Goal: Transaction & Acquisition: Book appointment/travel/reservation

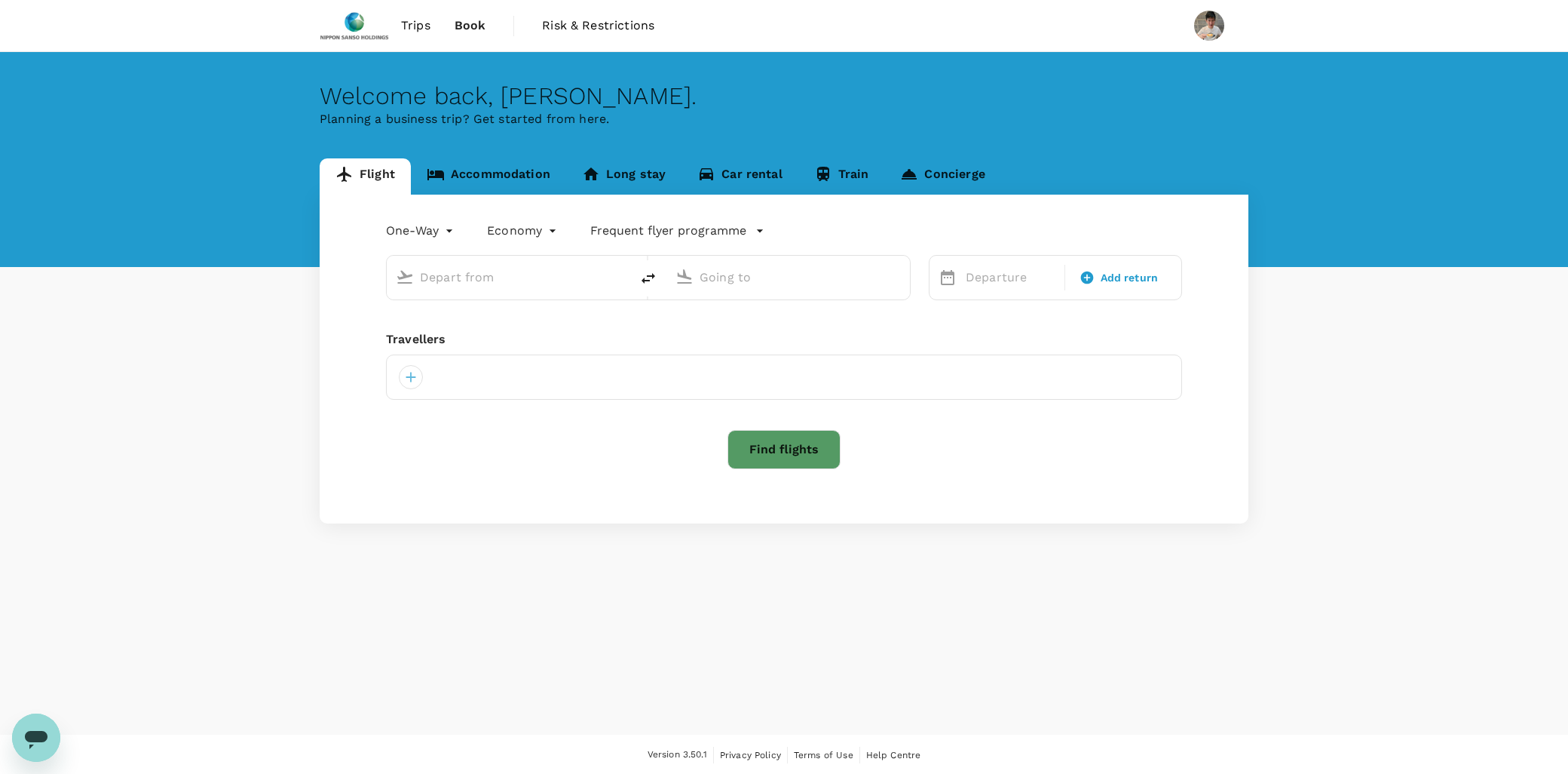
type input "roundtrip"
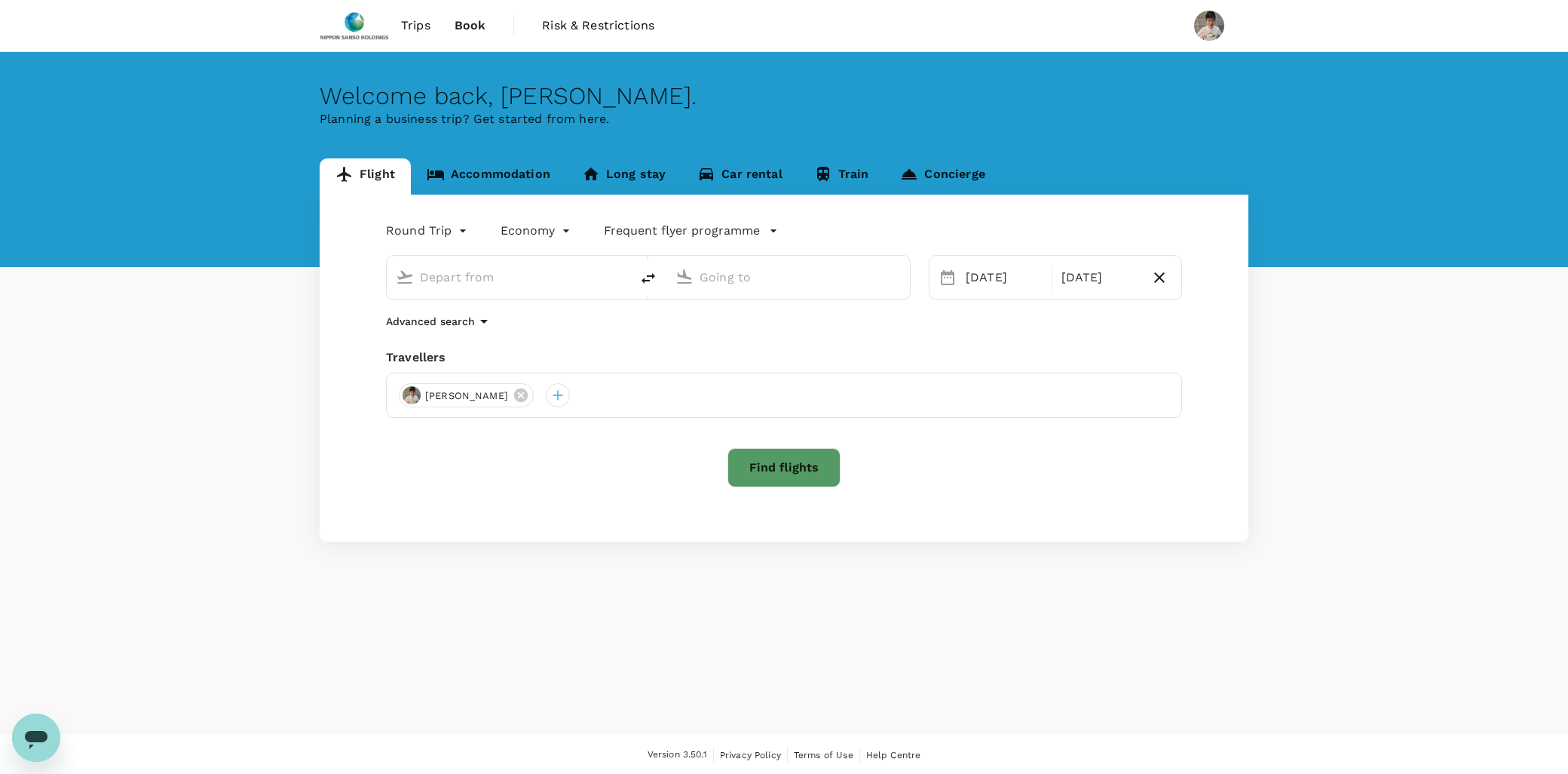
type input "Singapore, Singapore (any)"
type input "Shanghai Pudong Intl (PVG)"
click at [729, 279] on input "Shanghai Pudong Intl (PVG)" at bounding box center [789, 276] width 179 height 24
click at [443, 227] on body "Trips Book Risk & Restrictions Welcome back , Brian . Planning a business trip?…" at bounding box center [784, 387] width 1568 height 775
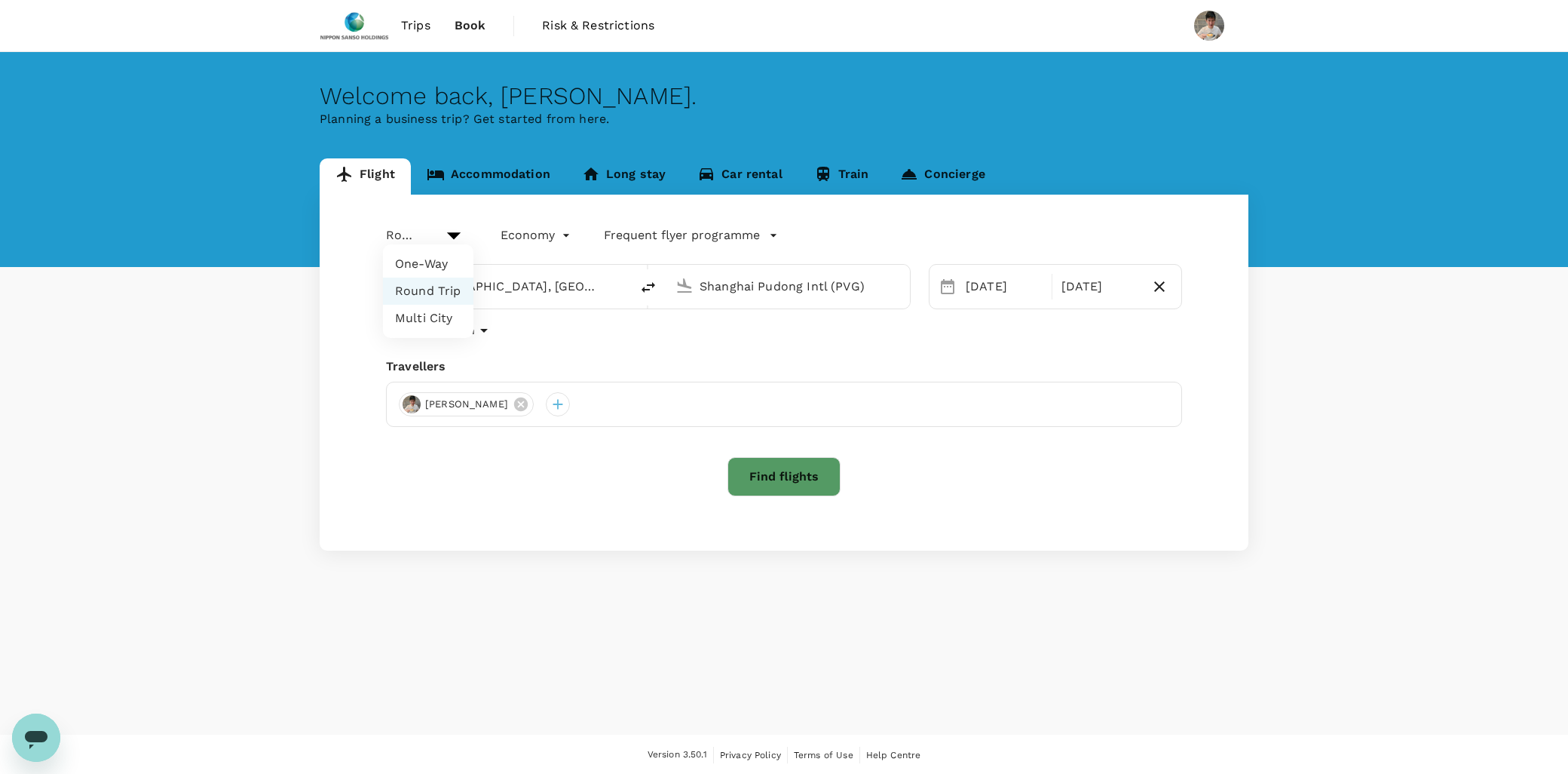
click at [440, 268] on li "One-Way" at bounding box center [428, 263] width 90 height 27
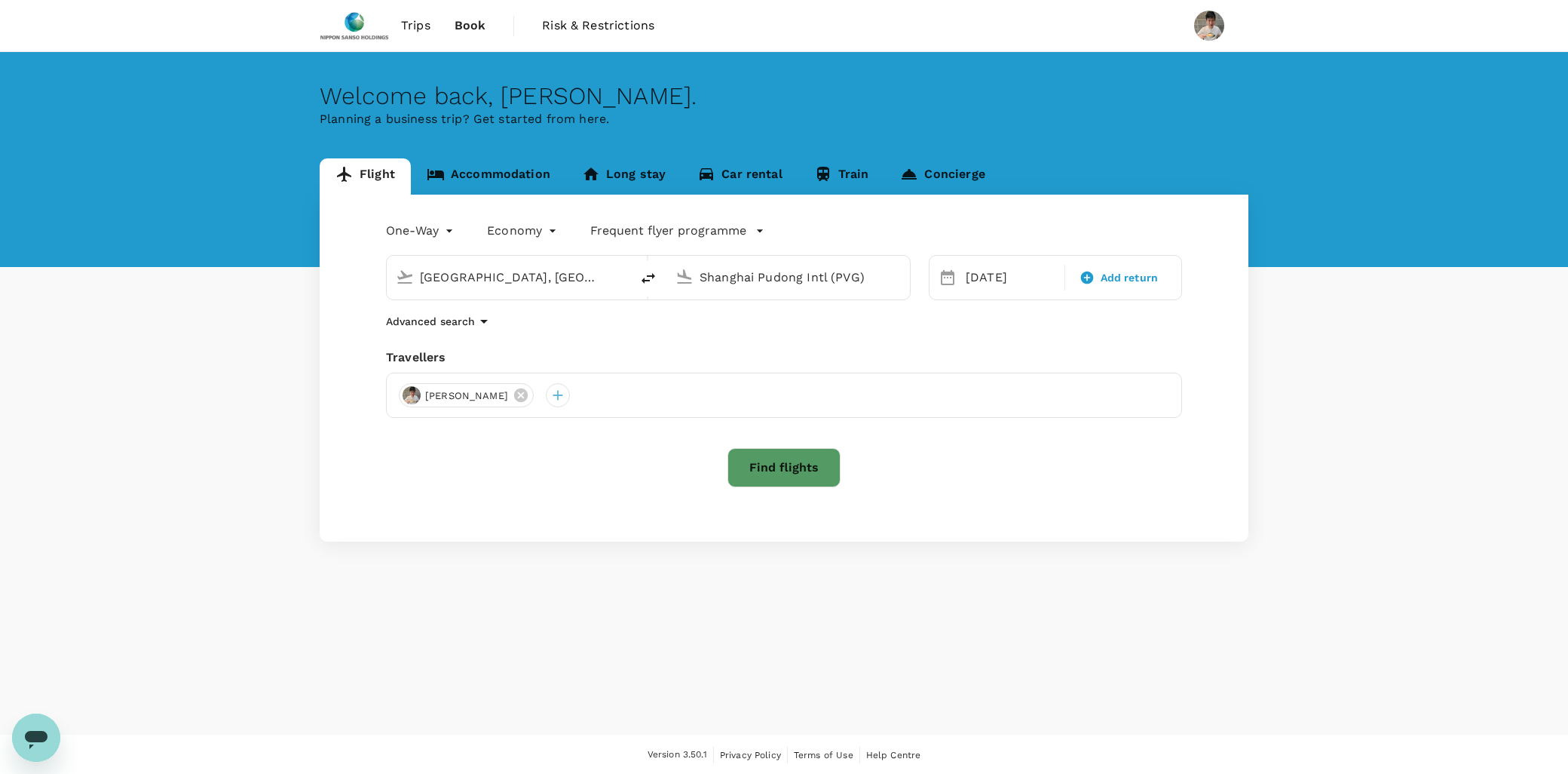
click at [621, 388] on div "[PERSON_NAME]" at bounding box center [784, 395] width 796 height 45
click at [448, 227] on body "Trips Book Risk & Restrictions Welcome back , Brian . Planning a business trip?…" at bounding box center [784, 387] width 1568 height 775
click at [443, 318] on li "Multi City" at bounding box center [423, 318] width 90 height 27
type input "multicity"
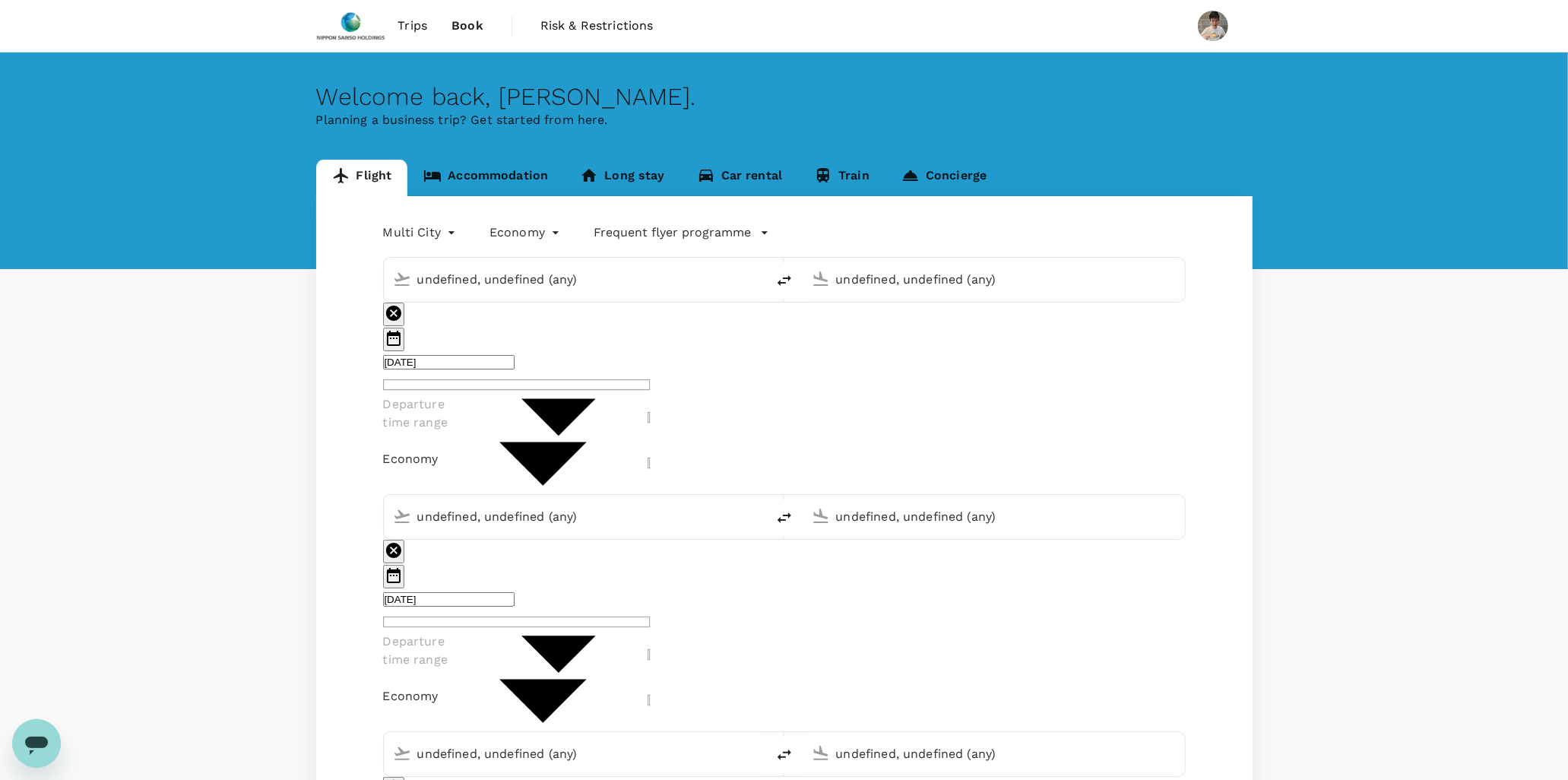
type input "Singapore, Singapore (any)"
type input "Shanghai Pudong Intl (PVG)"
type input "Singapore, Singapore (any)"
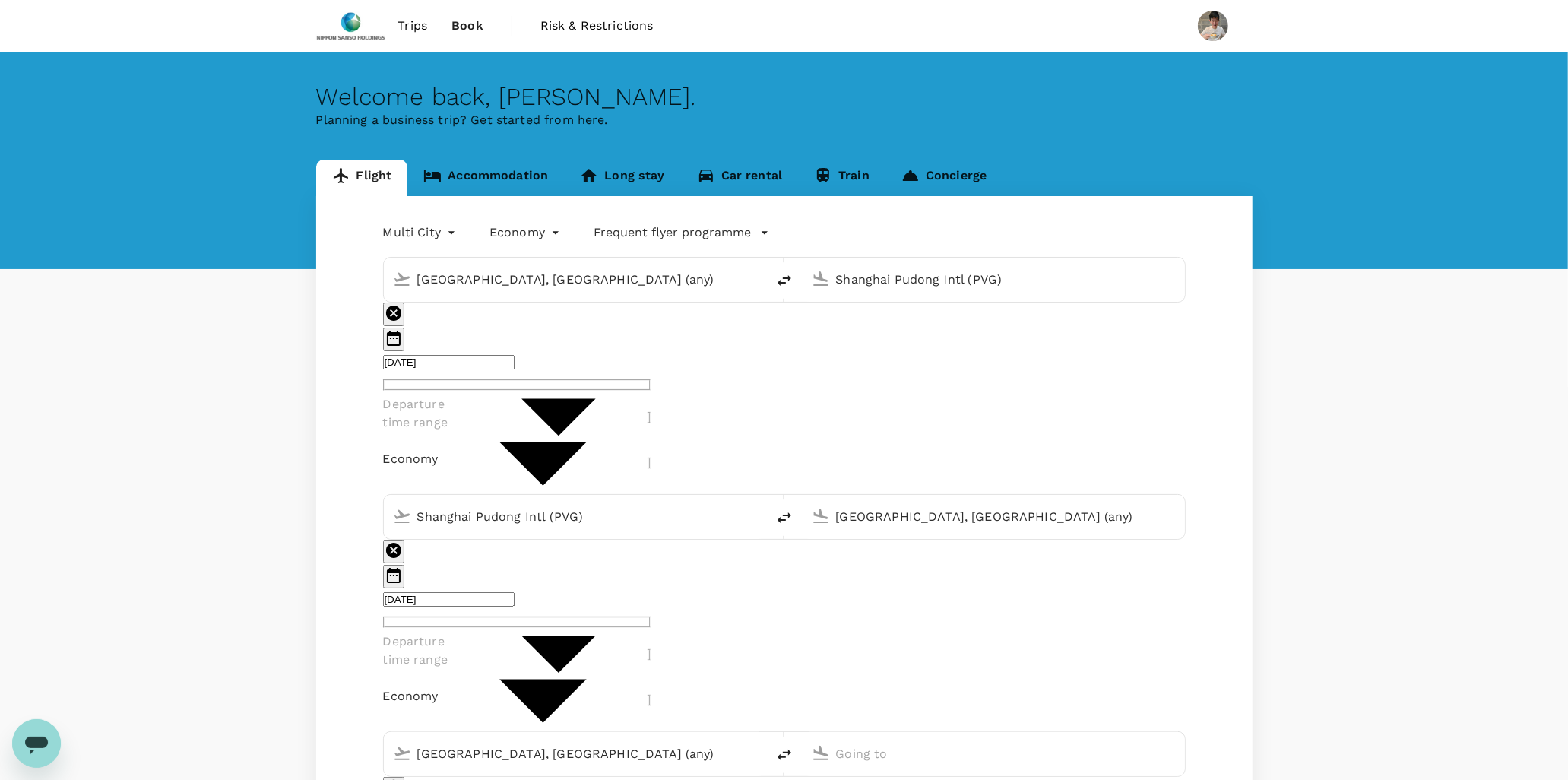
type input "brian.chua@apac.nipponsanso.com"
type input "65"
type input "81003764"
click at [515, 354] on input "[DATE]" at bounding box center [448, 361] width 132 height 14
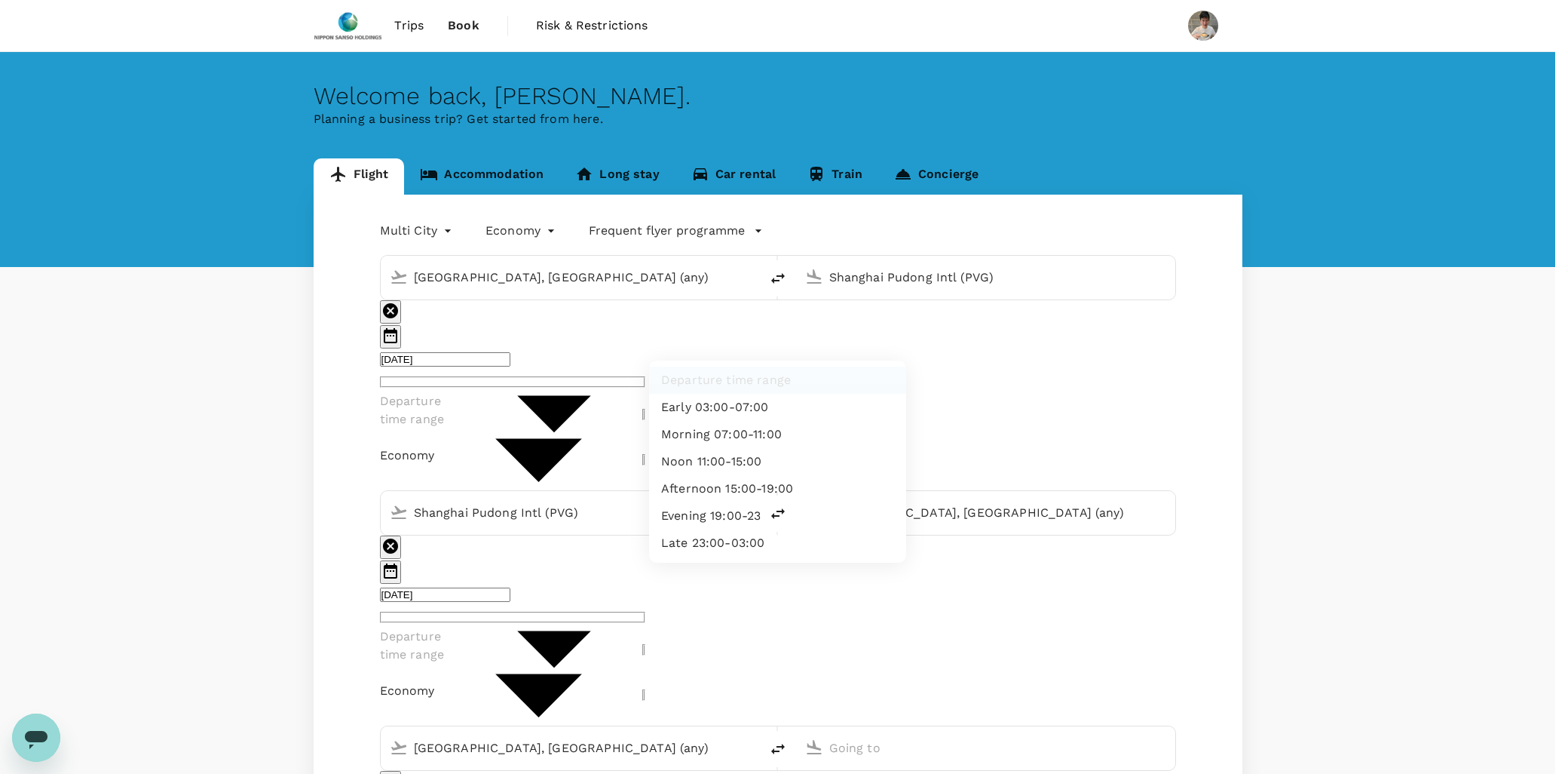
click at [811, 432] on li "Morning 07:00-11:00" at bounding box center [776, 434] width 257 height 27
type input "morning"
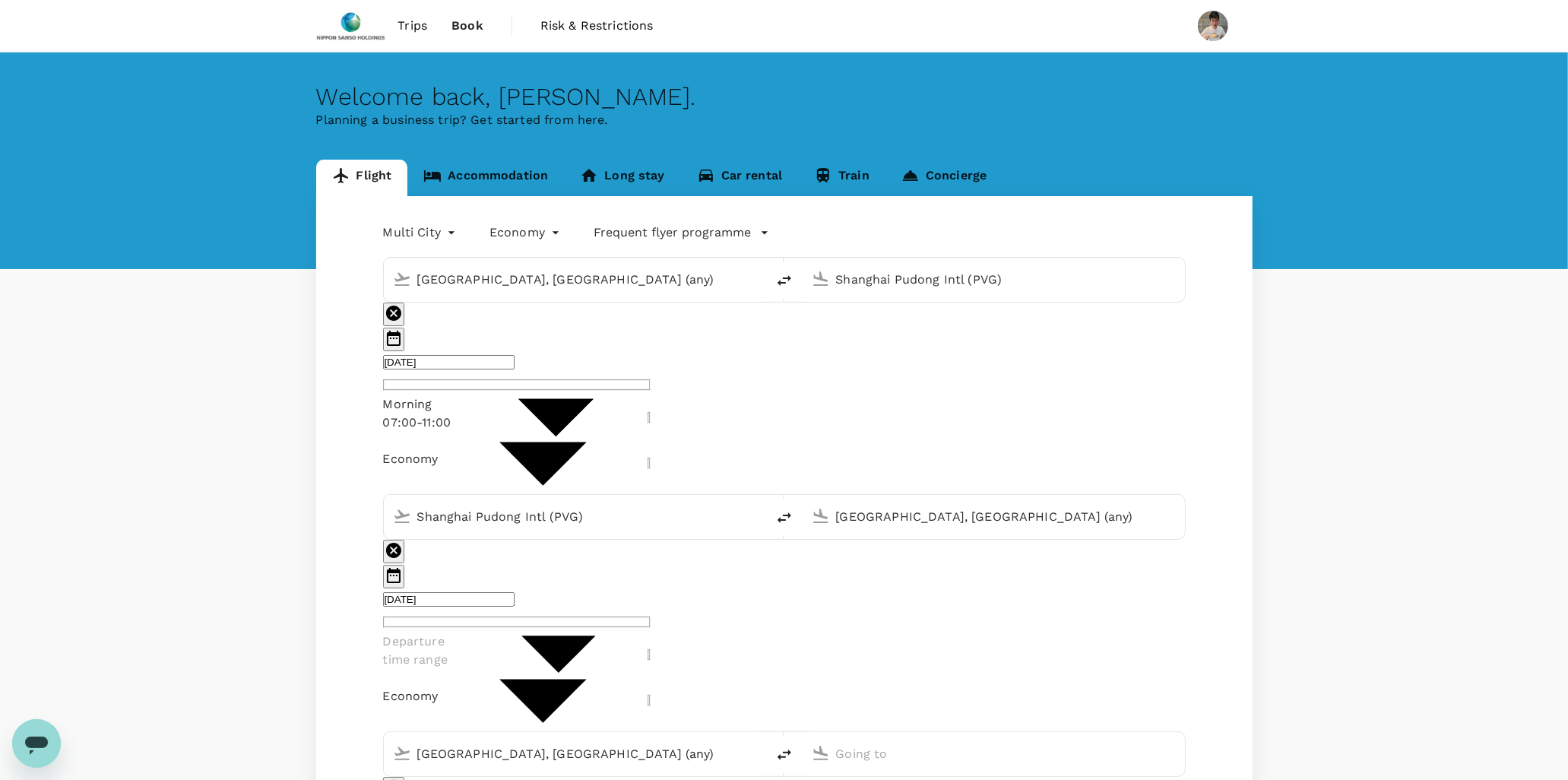
click at [884, 504] on input "Singapore, Singapore (any)" at bounding box center [994, 516] width 317 height 24
click at [775, 746] on icon "delete" at bounding box center [784, 754] width 18 height 18
type input "Singapore, Singapore (any)"
click at [888, 504] on input "Singapore, Singapore (any)" at bounding box center [994, 516] width 317 height 24
click at [892, 504] on input "Singapore, Singapore (any)" at bounding box center [994, 516] width 317 height 24
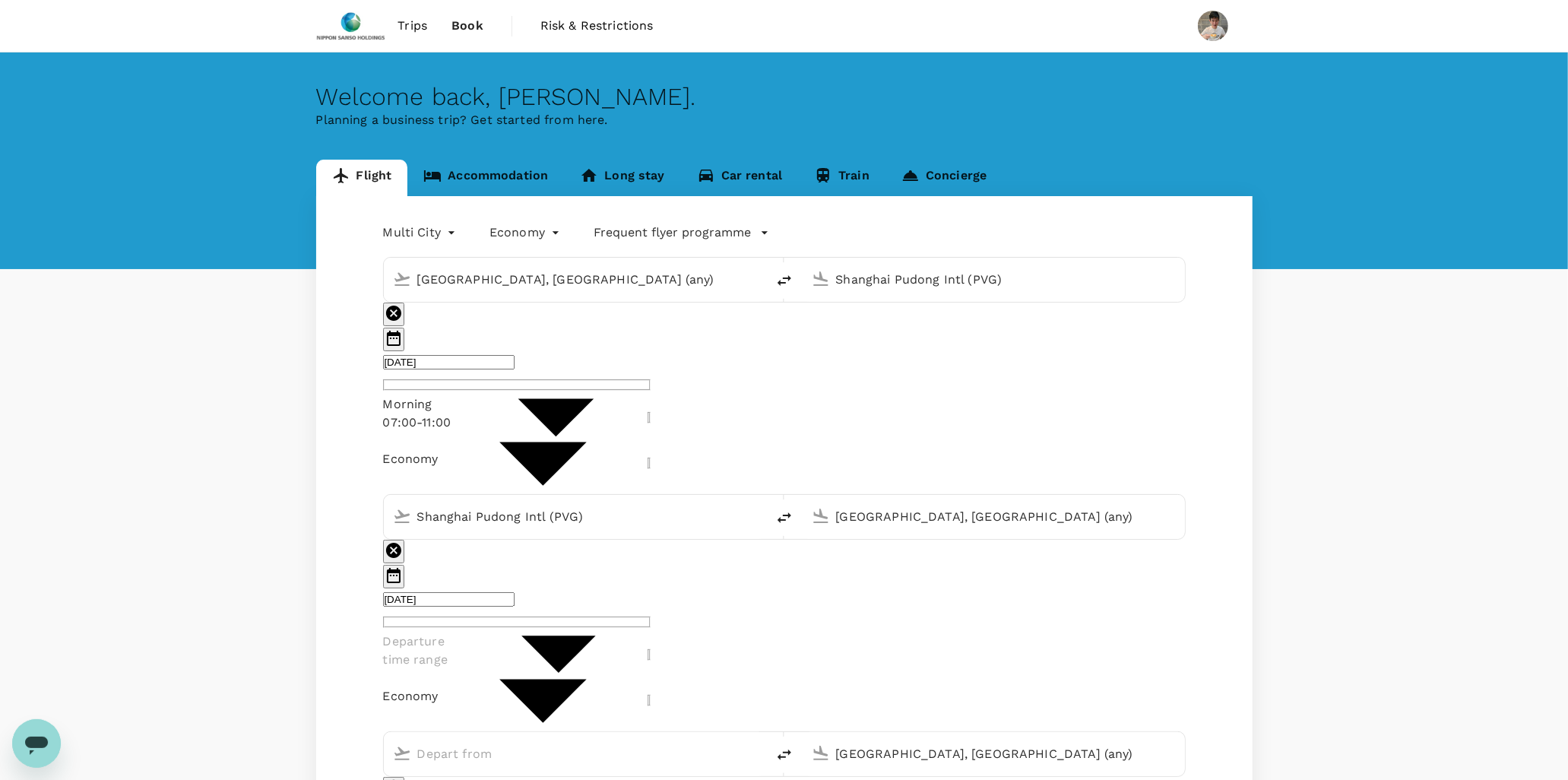
click at [892, 504] on input "Singapore, Singapore (any)" at bounding box center [994, 516] width 317 height 24
click at [884, 529] on ul "Hanoi, Vietnam Noi Bai Intl HAN" at bounding box center [988, 589] width 350 height 119
click at [852, 550] on p "Hanoi, Vietnam" at bounding box center [988, 558] width 350 height 18
type input "Hanoi, Vietnam (any)"
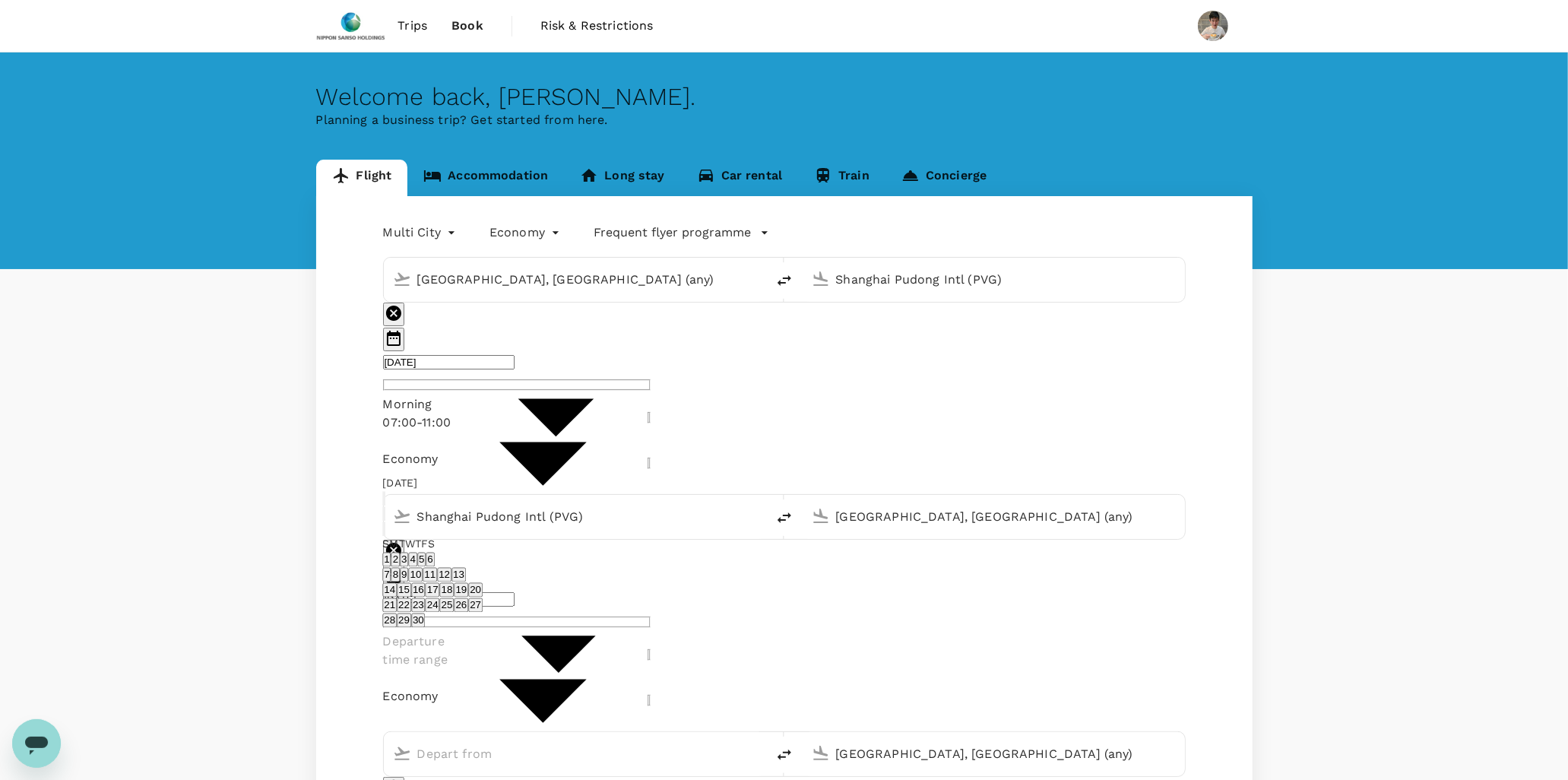
click at [437, 582] on button "11" at bounding box center [429, 574] width 14 height 14
type input "[DATE]"
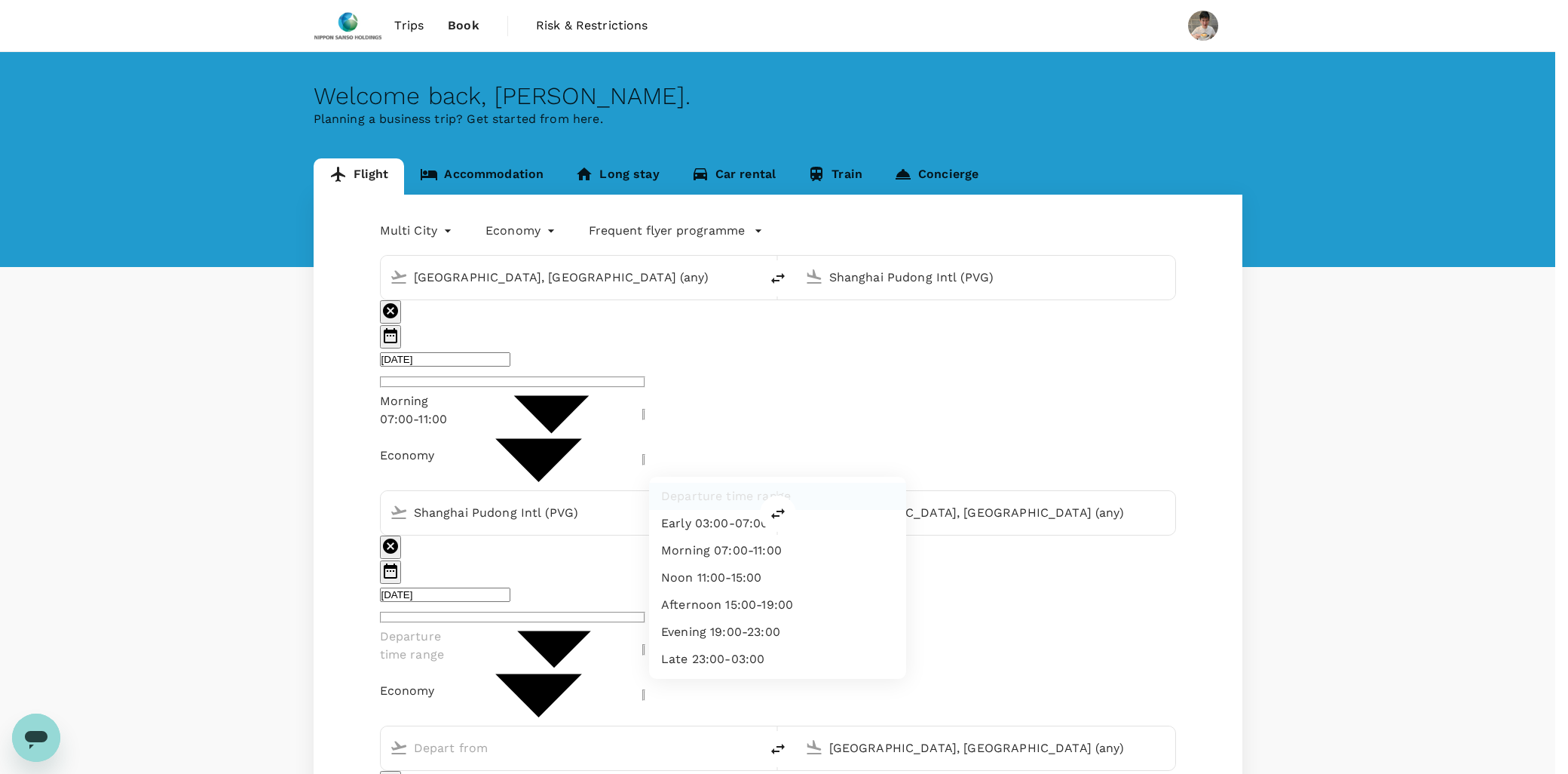
click at [752, 570] on li "Noon 11:00-15:00" at bounding box center [776, 577] width 257 height 27
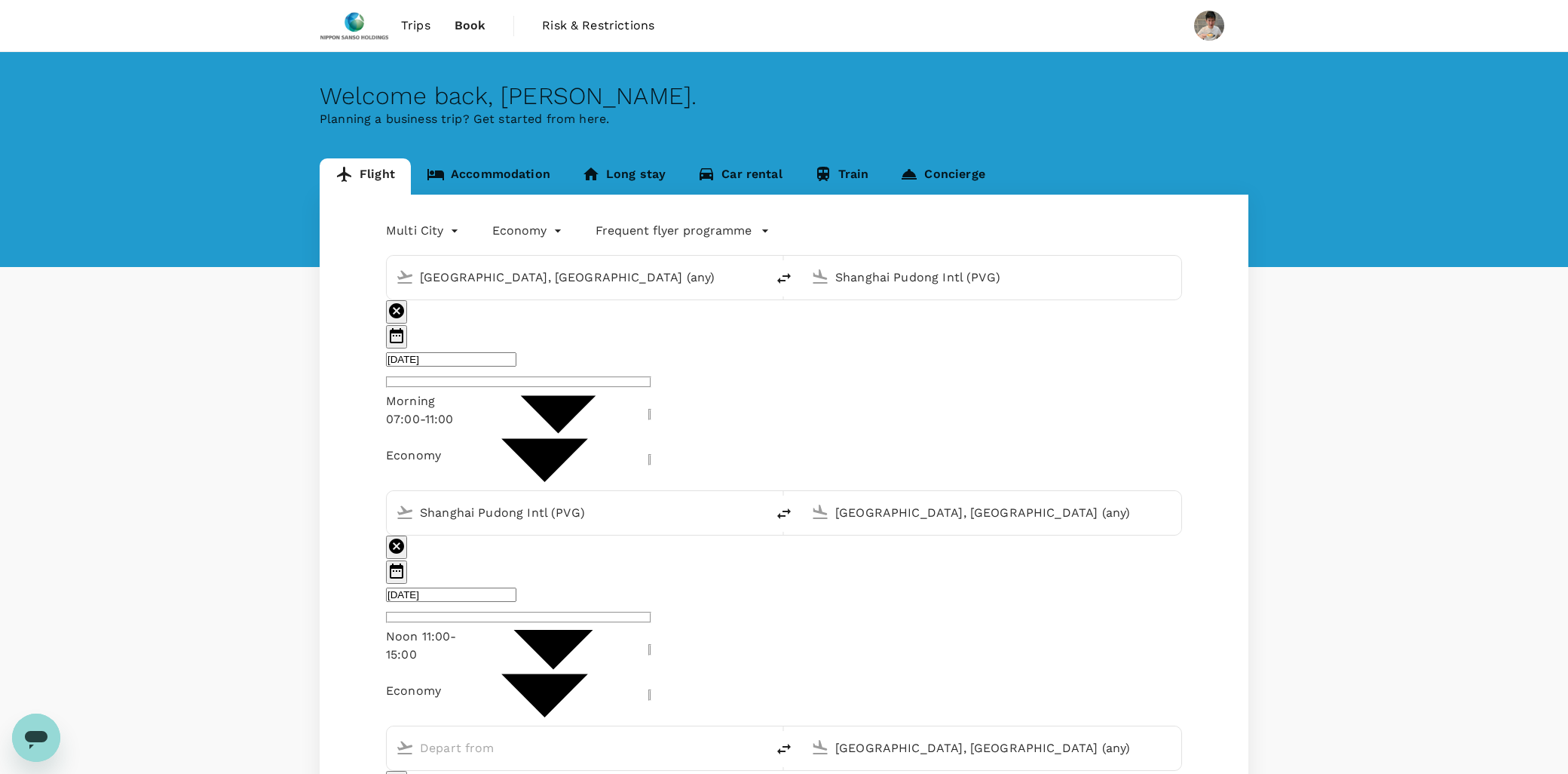
type input "noon"
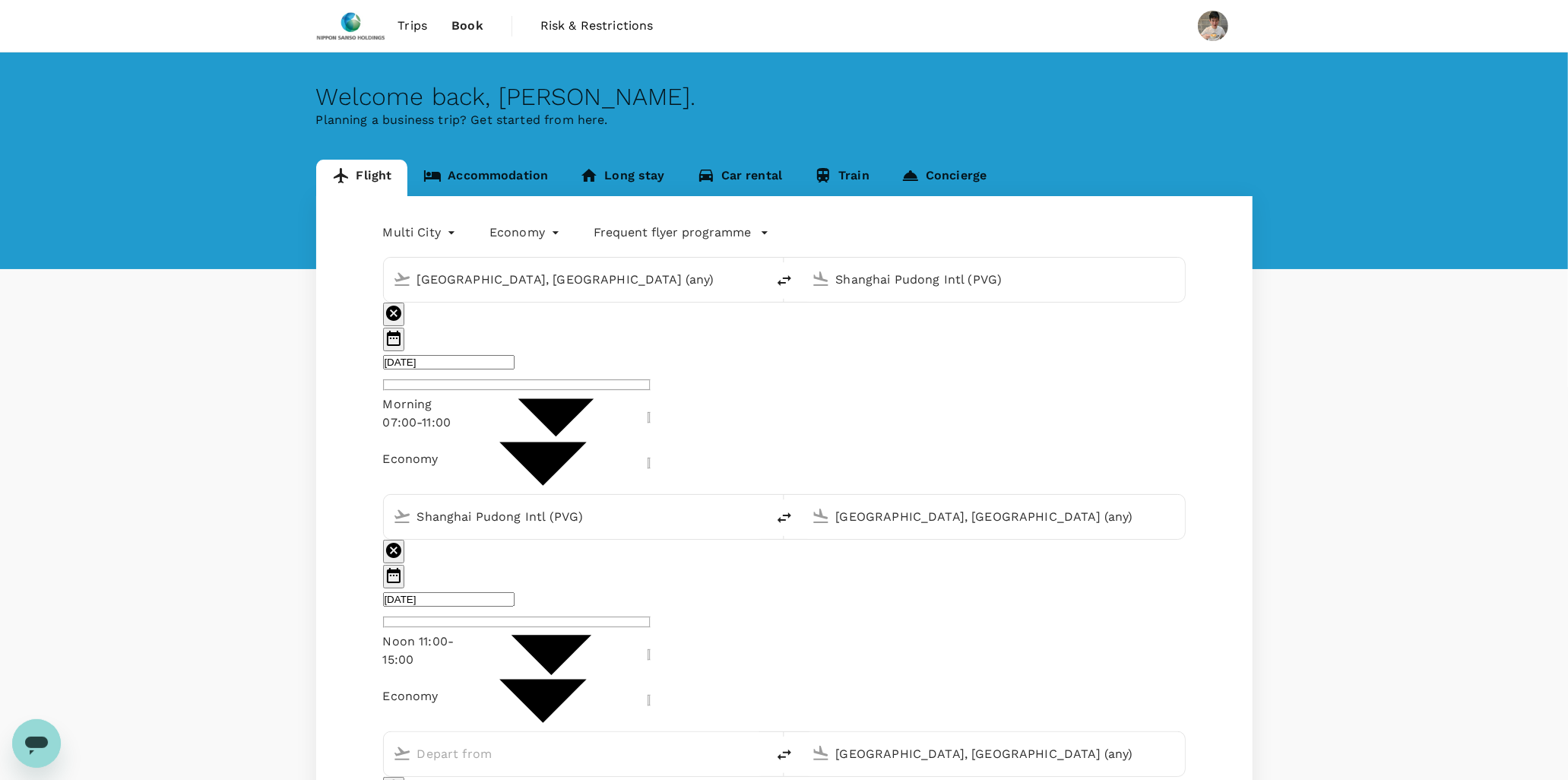
click at [686, 742] on div at bounding box center [587, 754] width 339 height 25
click at [610, 742] on input "text" at bounding box center [575, 753] width 317 height 24
click at [593, 779] on p "Hanoi, Vietnam" at bounding box center [569, 795] width 350 height 18
type input "hanoi"
type input "Hanoi, Vietnam (any)"
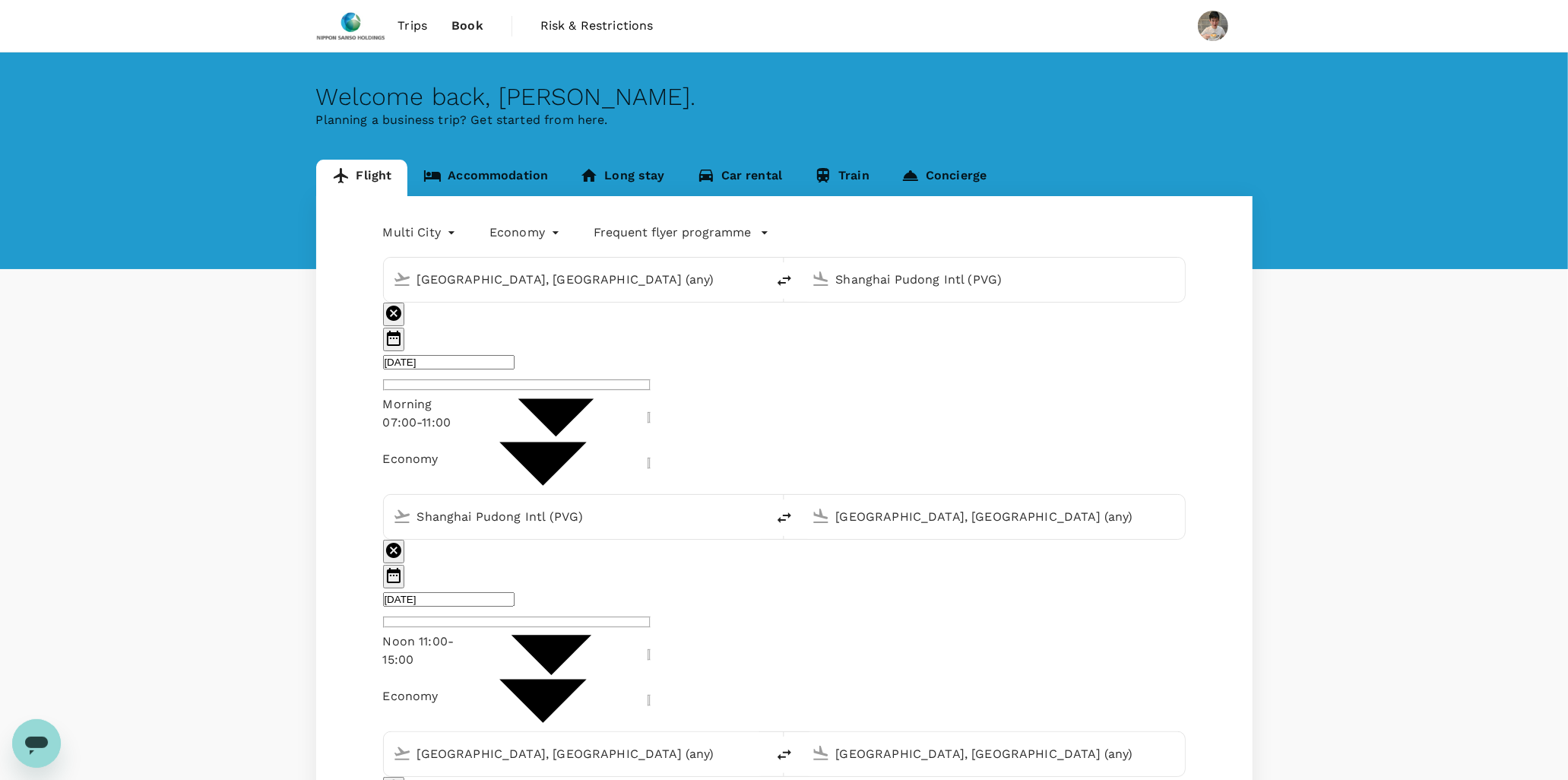
type input "DD MMMM"
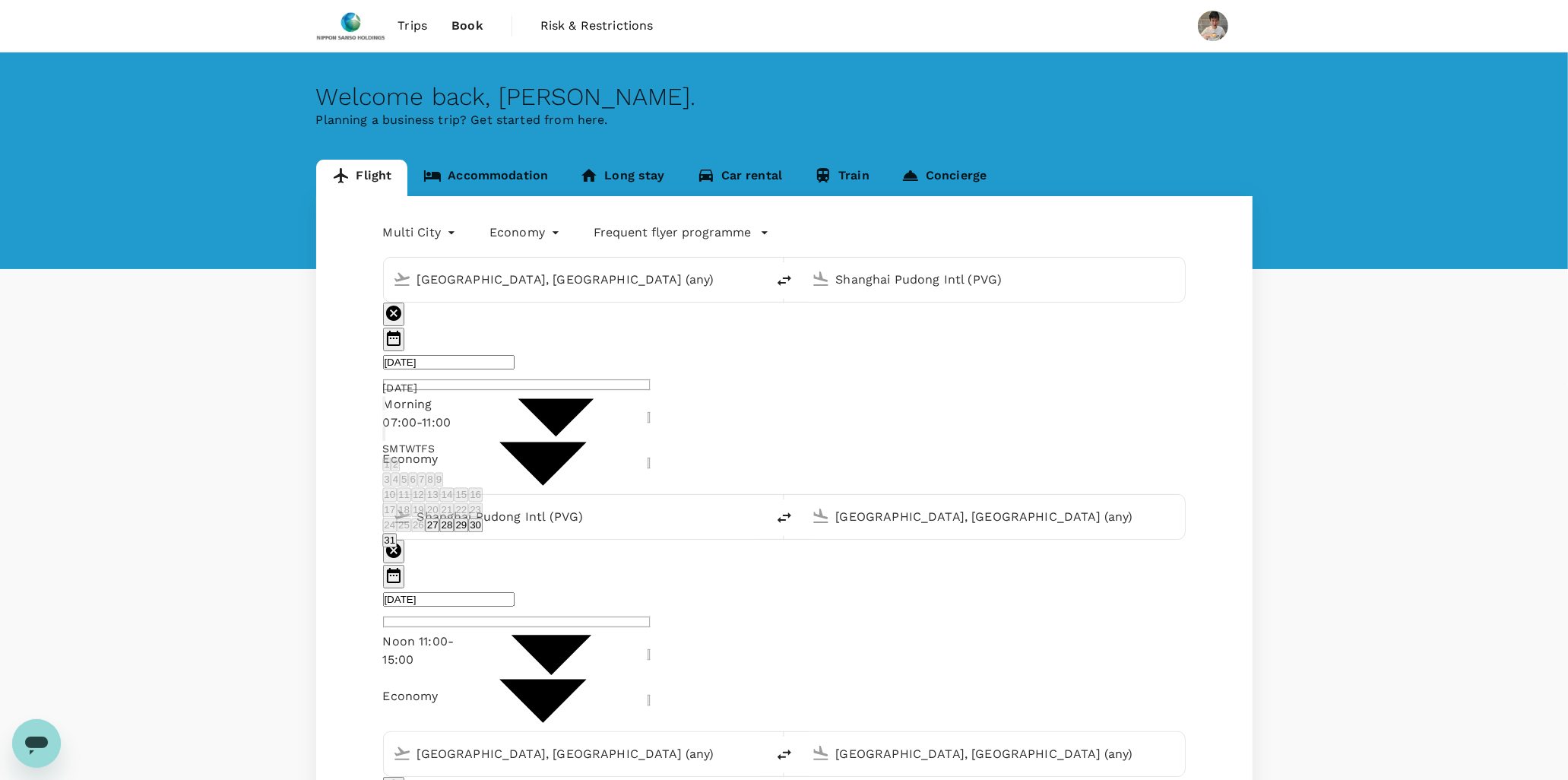
click at [384, 437] on icon "Next month" at bounding box center [384, 437] width 0 height 0
click at [451, 487] on button "12" at bounding box center [444, 494] width 14 height 14
type input "12 Sep"
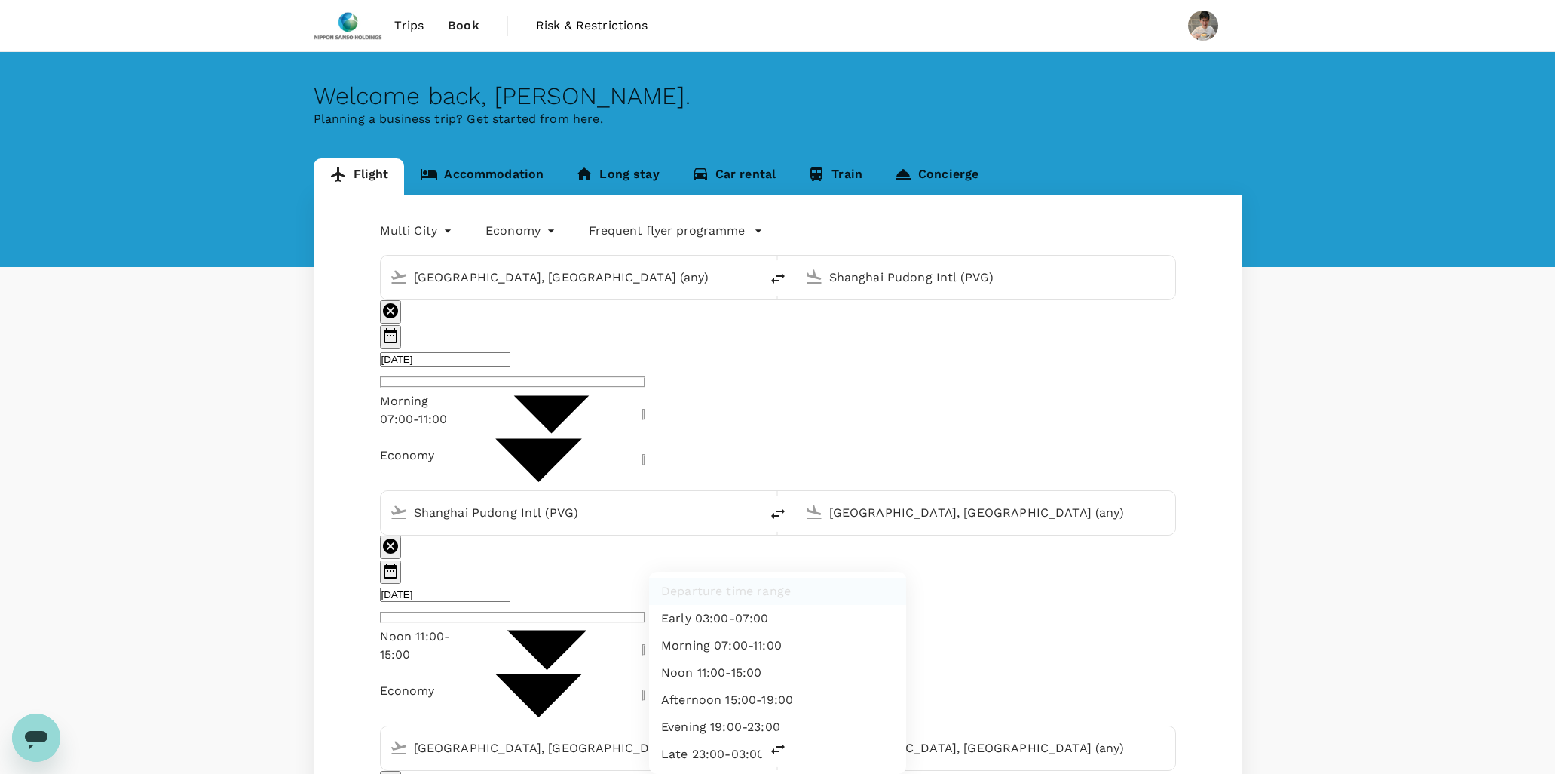
click at [726, 748] on li "Late 23:00-03:00" at bounding box center [776, 753] width 257 height 27
type input "late"
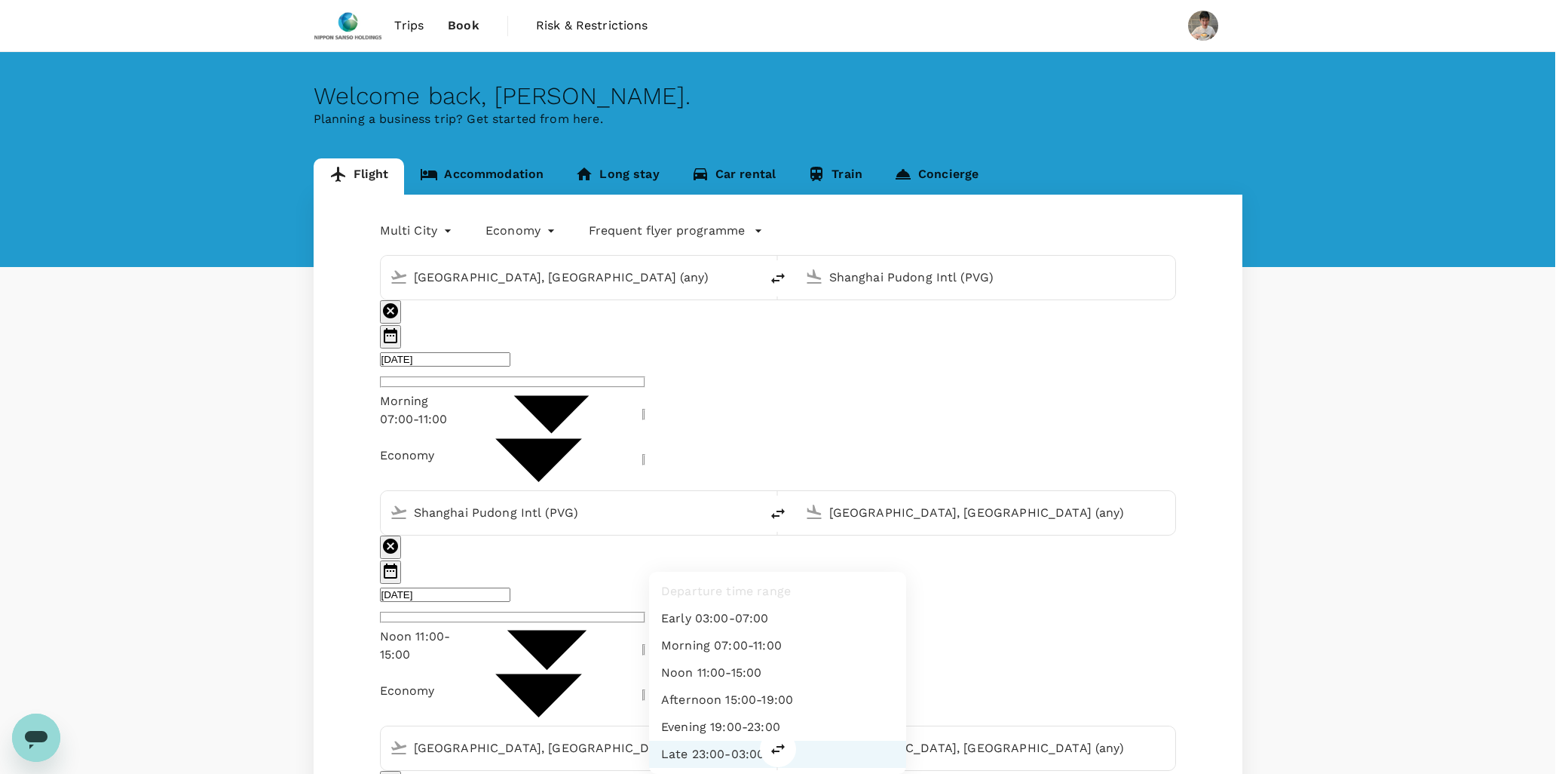
click at [721, 744] on li "Late 23:00-03:00" at bounding box center [776, 753] width 257 height 27
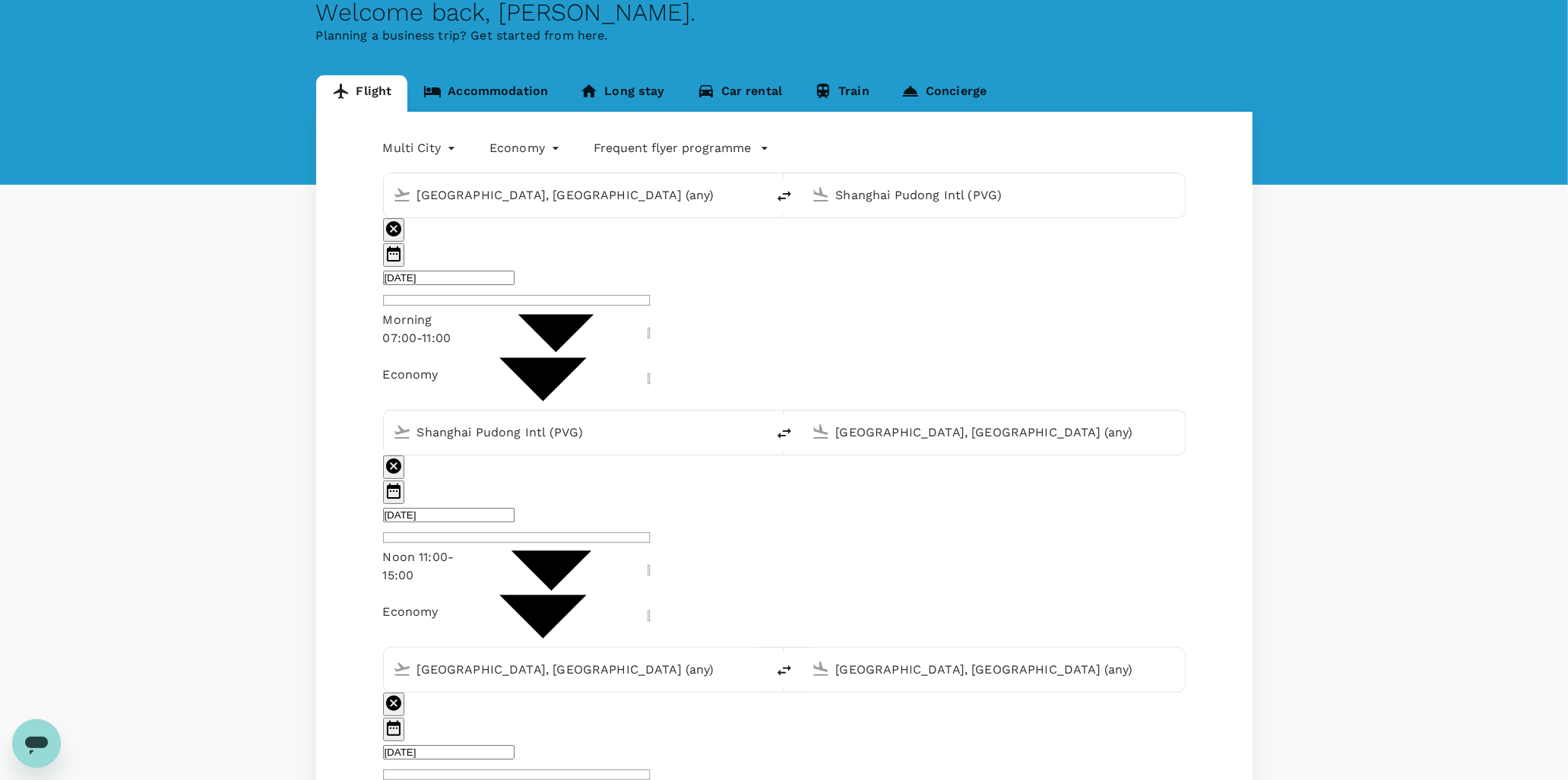
scroll to position [253, 0]
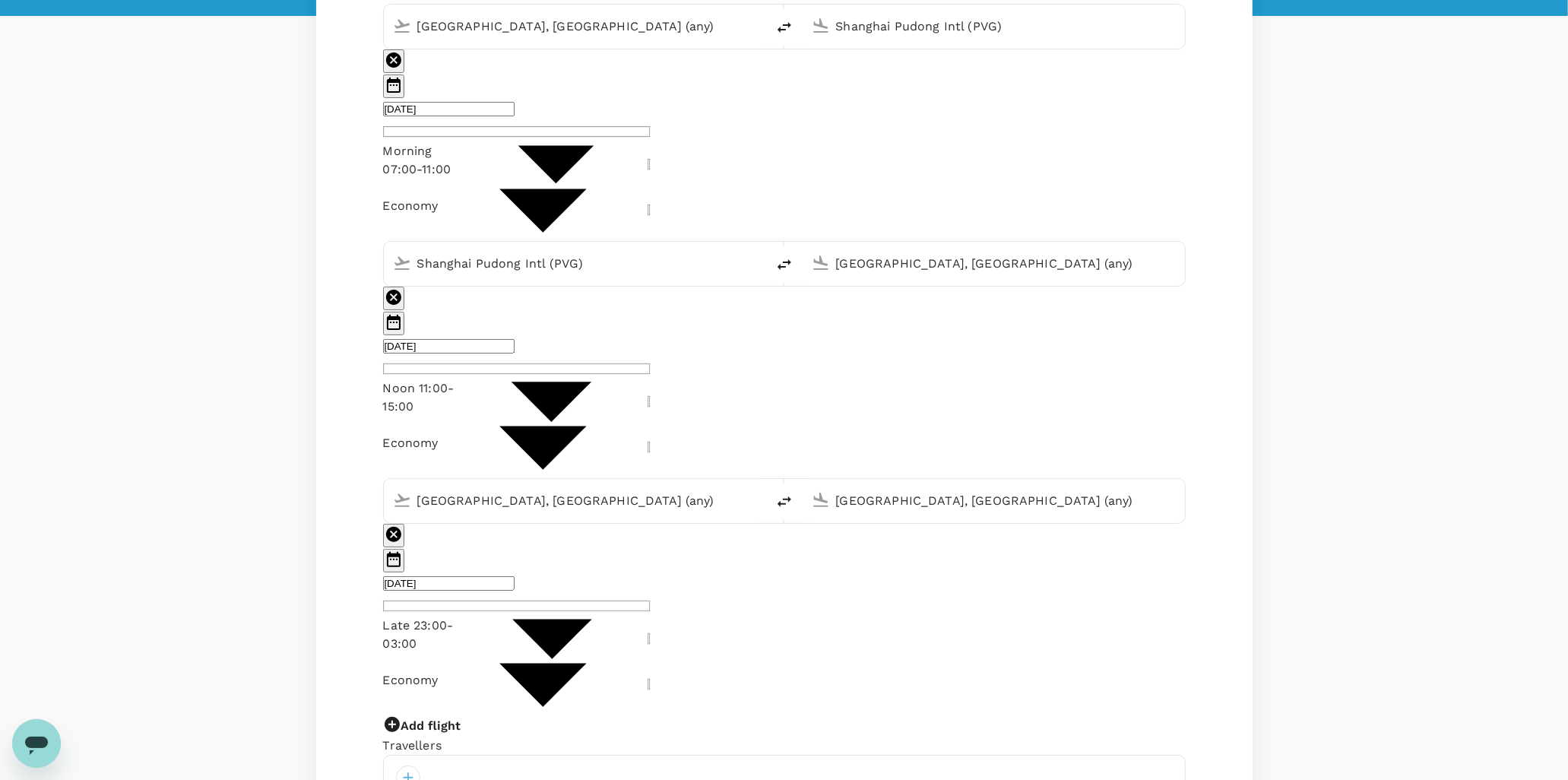
click at [418, 754] on div at bounding box center [784, 777] width 803 height 45
click at [415, 765] on div at bounding box center [409, 777] width 25 height 25
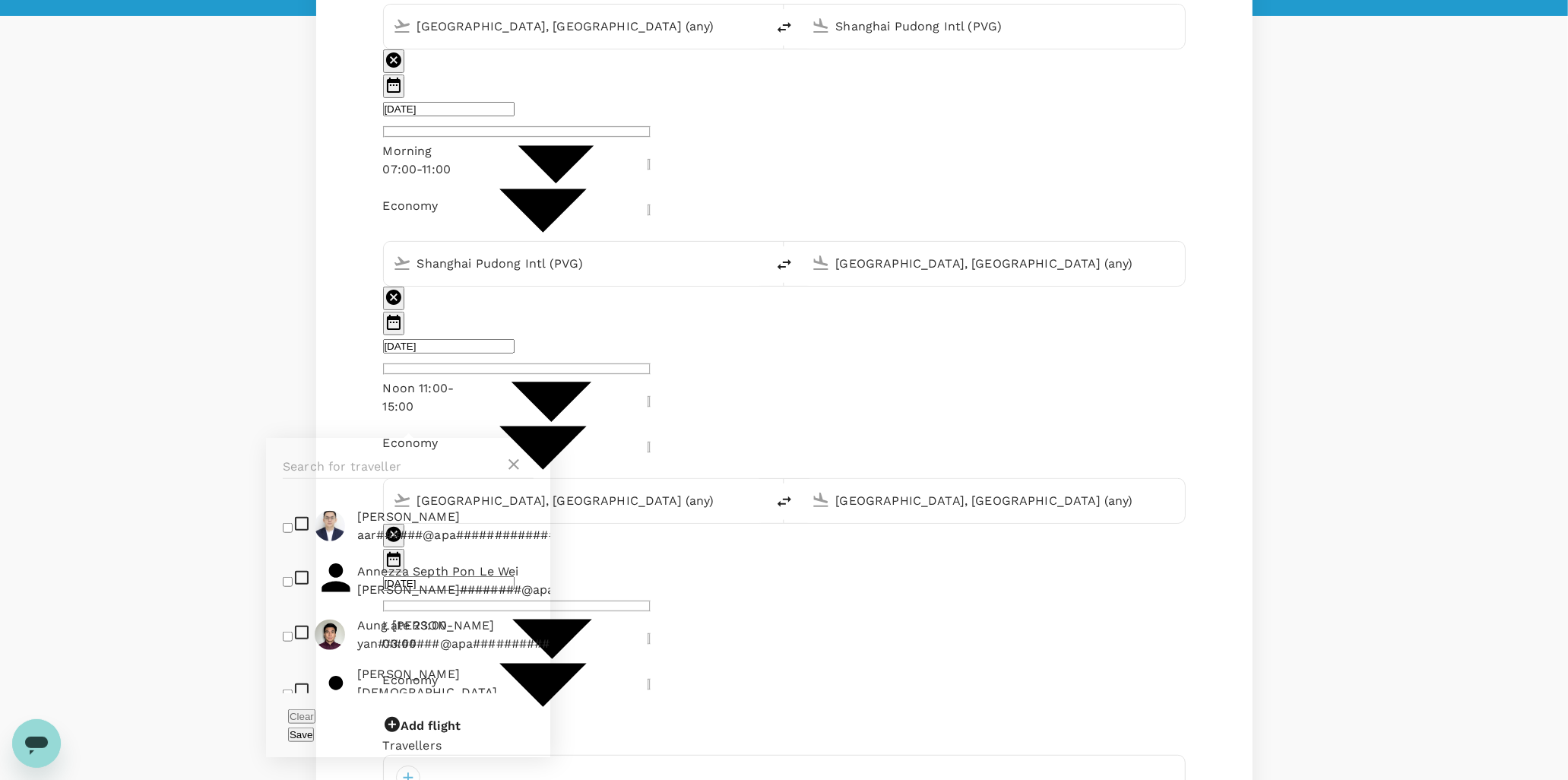
click at [641, 754] on div at bounding box center [784, 777] width 803 height 45
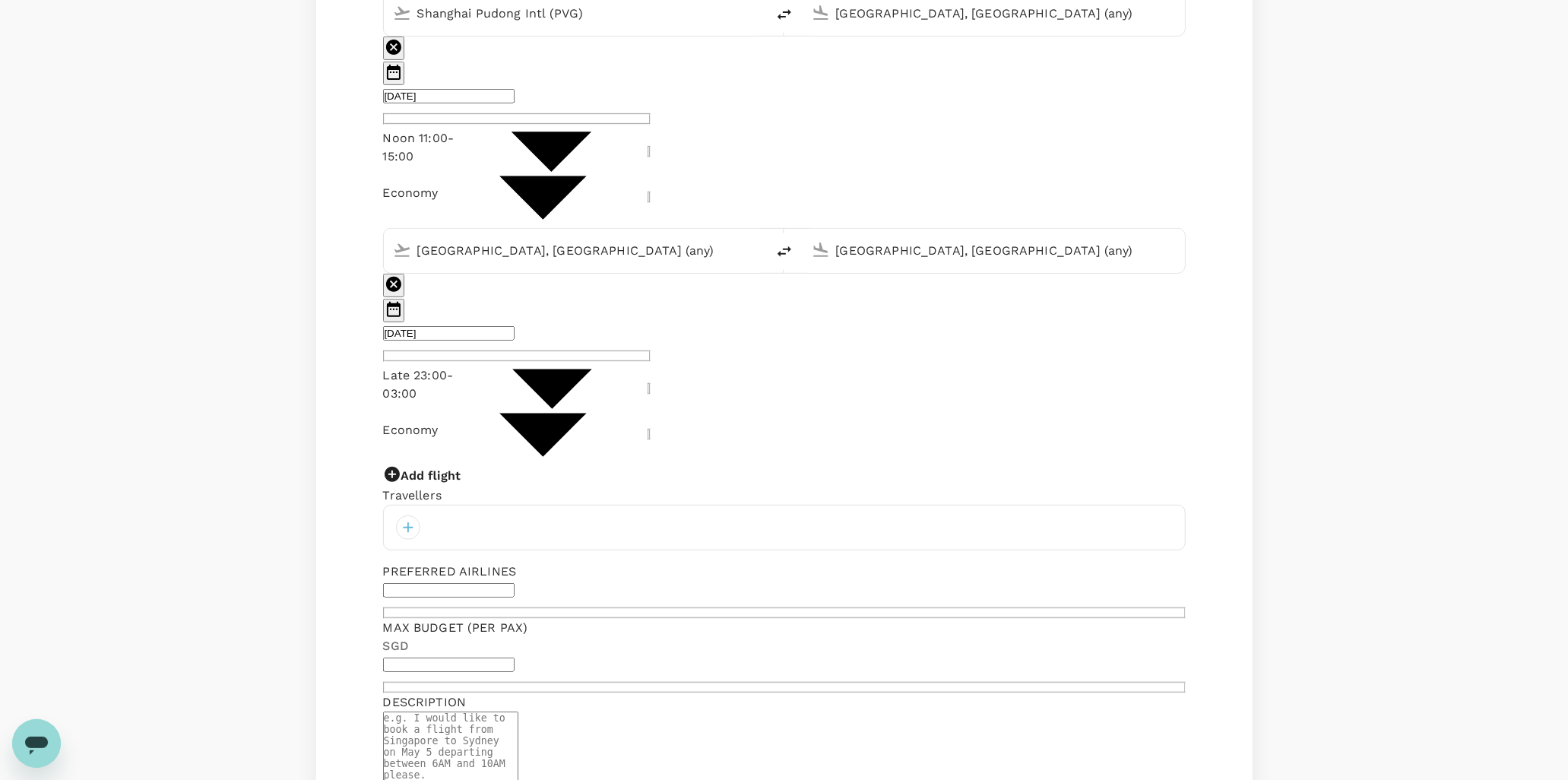
scroll to position [501, 0]
click at [483, 713] on textarea at bounding box center [450, 763] width 136 height 100
click at [515, 585] on input "text" at bounding box center [448, 591] width 132 height 14
type input "Singapore Airlines"
click at [456, 506] on div at bounding box center [784, 529] width 803 height 45
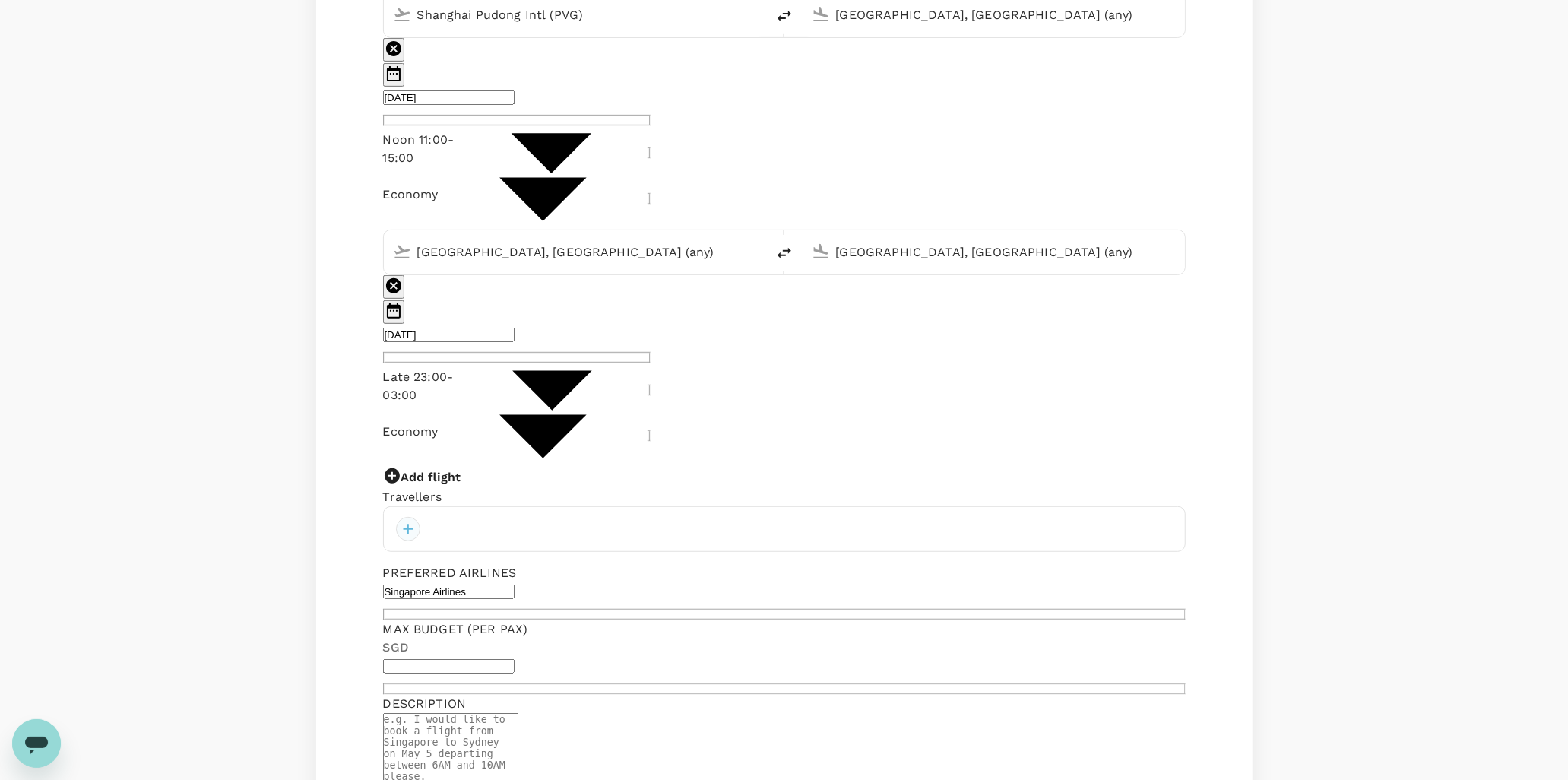
click at [408, 517] on div at bounding box center [409, 529] width 25 height 25
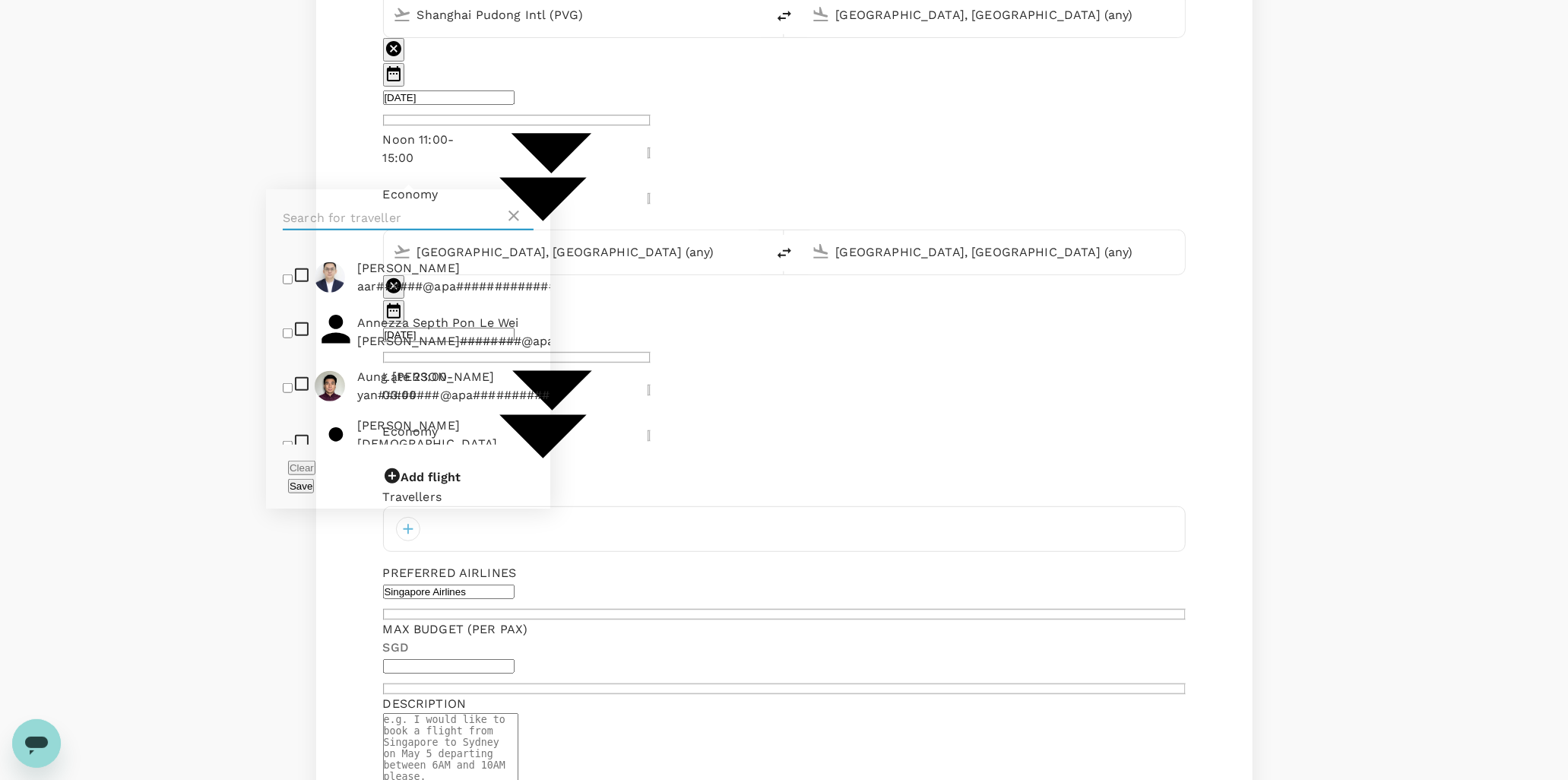
click at [414, 209] on input "text" at bounding box center [393, 218] width 222 height 25
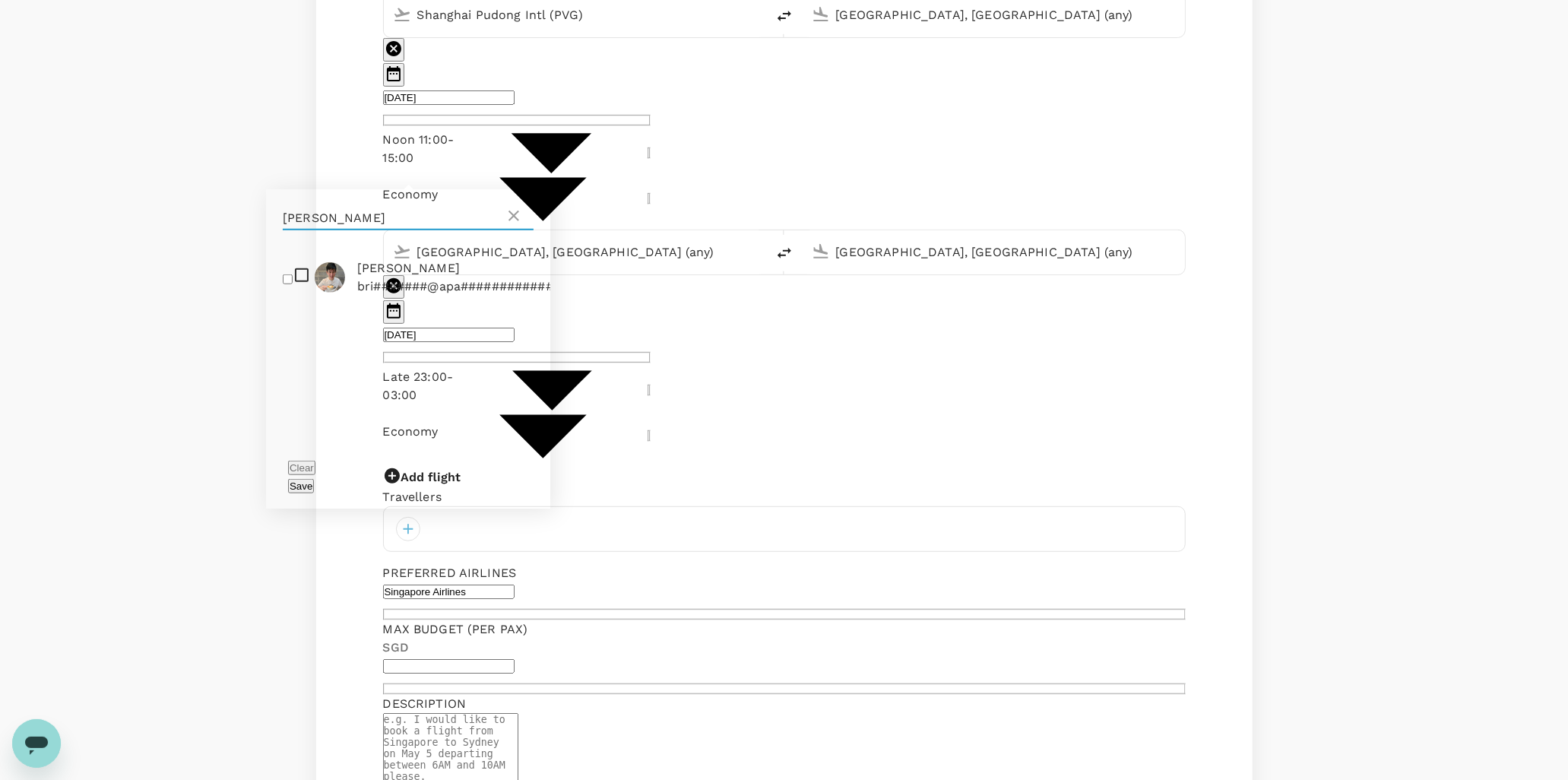
type input "brian"
click at [392, 267] on span "[PERSON_NAME]" at bounding box center [475, 267] width 235 height 18
checkbox input "true"
click at [314, 479] on button "Save" at bounding box center [301, 485] width 26 height 14
click at [519, 713] on textarea at bounding box center [450, 763] width 136 height 100
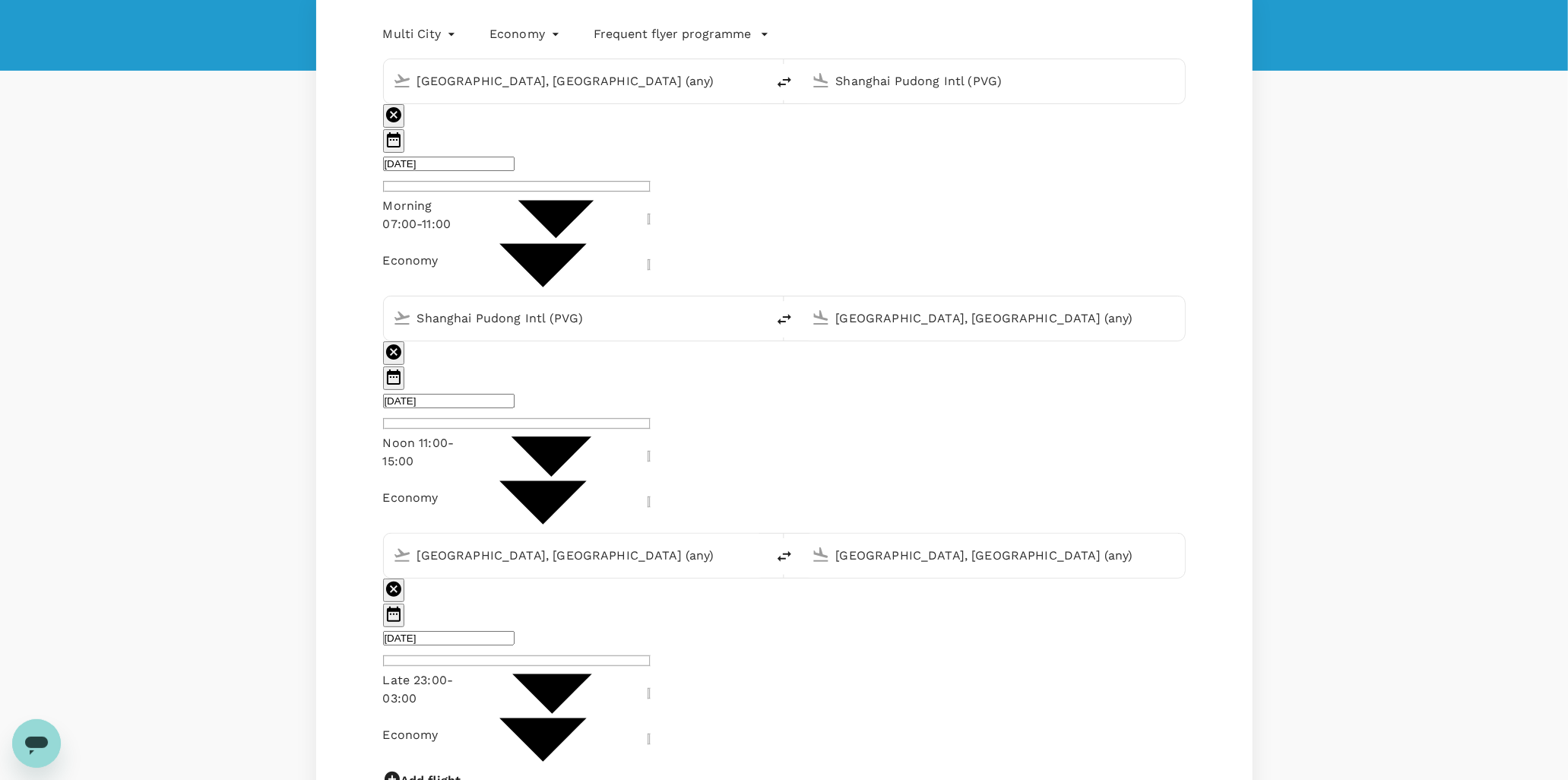
scroll to position [169, 0]
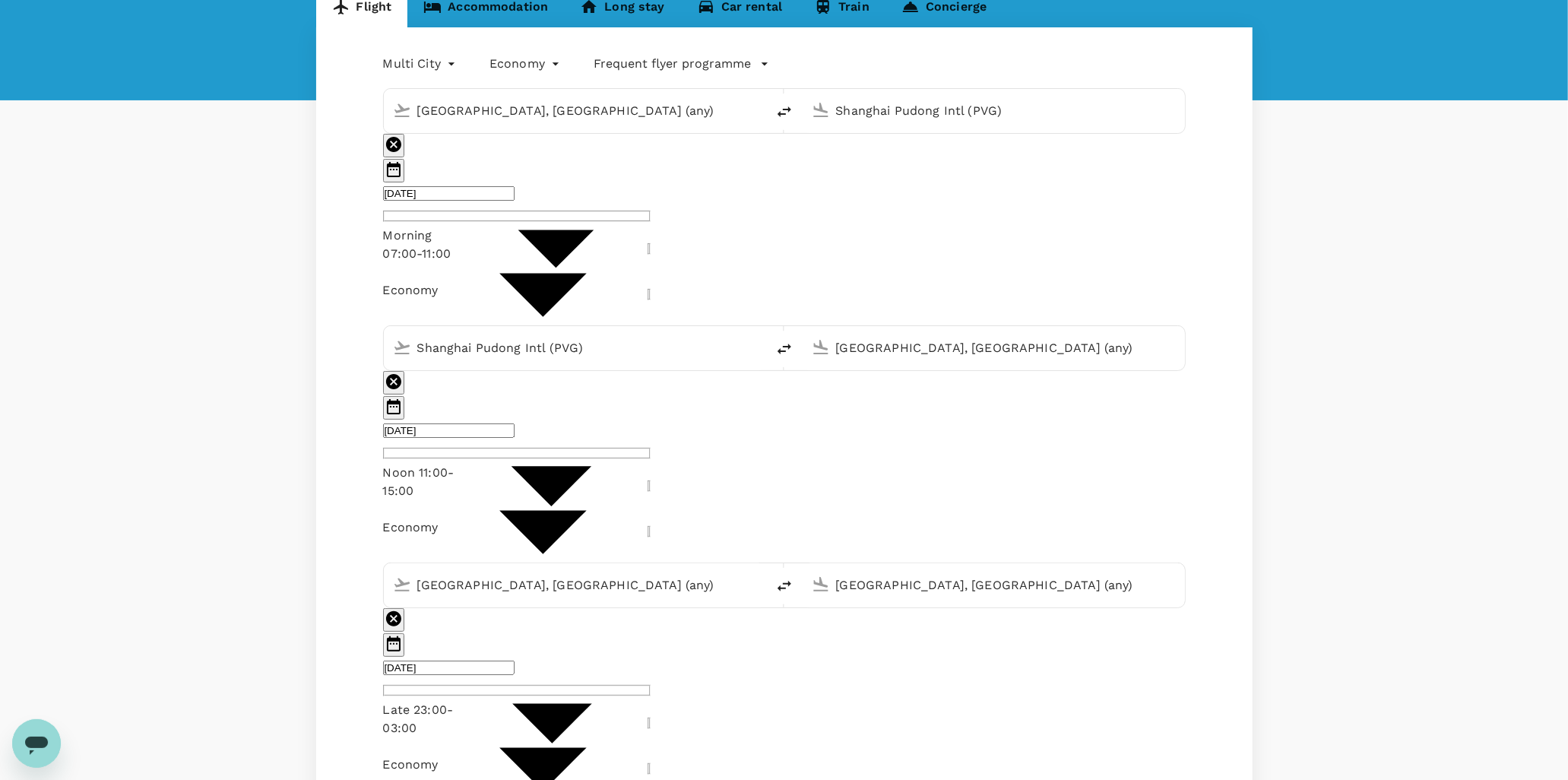
paste textarea "SQ828 (0755hrs - 1325hrs) from Singapore to Shanghai Pudong"
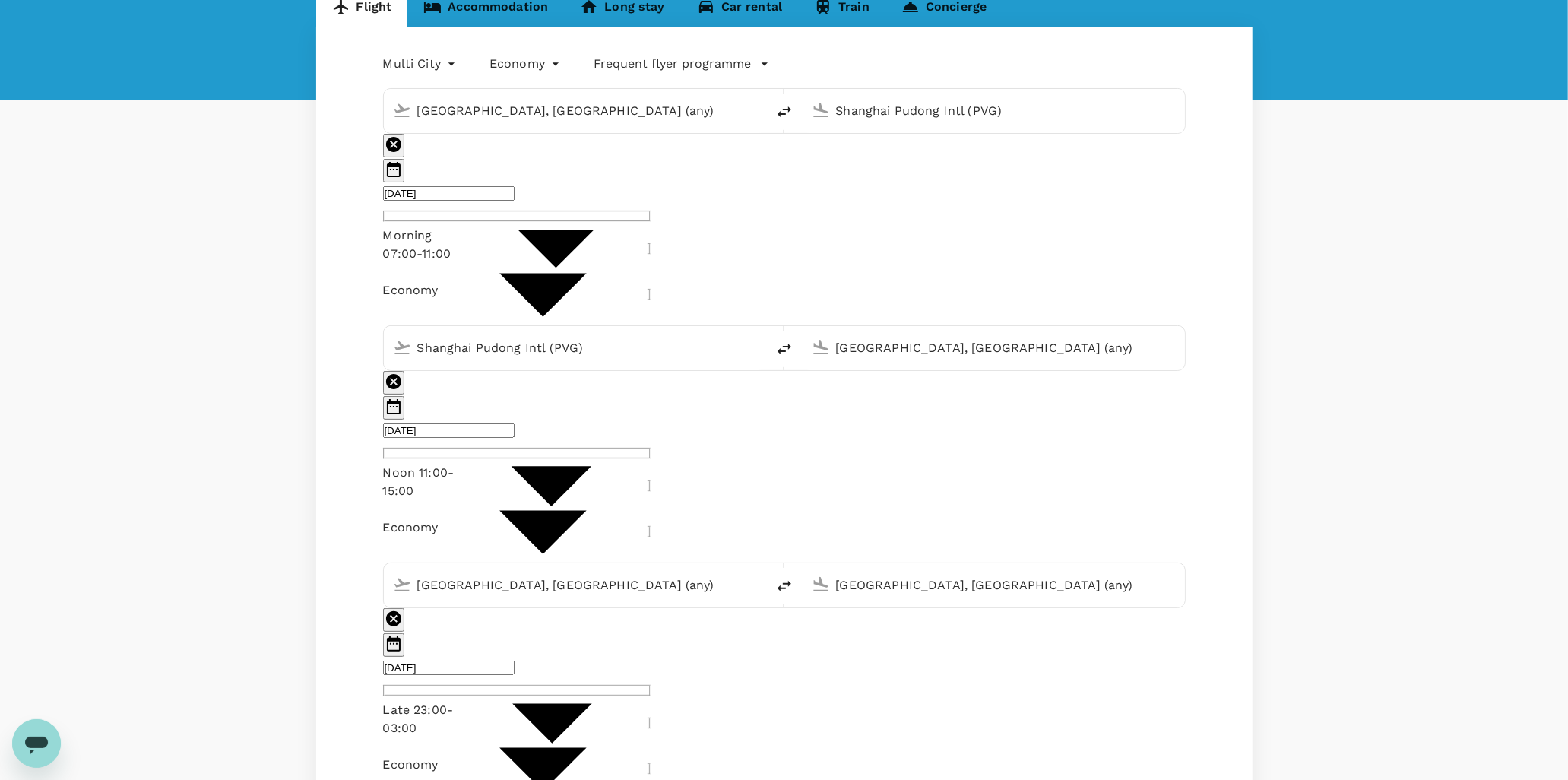
drag, startPoint x: 811, startPoint y: 665, endPoint x: 838, endPoint y: 708, distance: 50.8
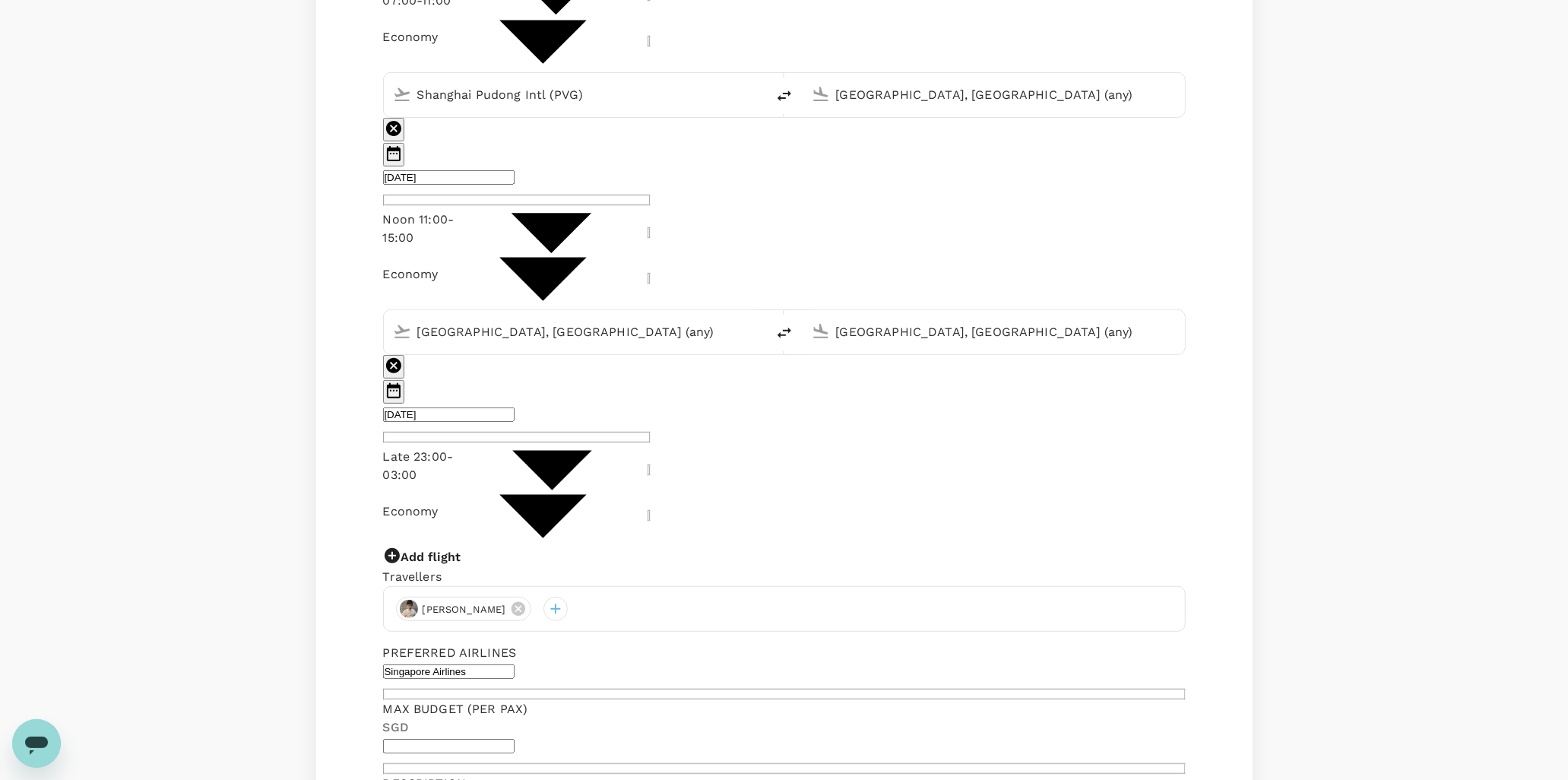
scroll to position [590, 0]
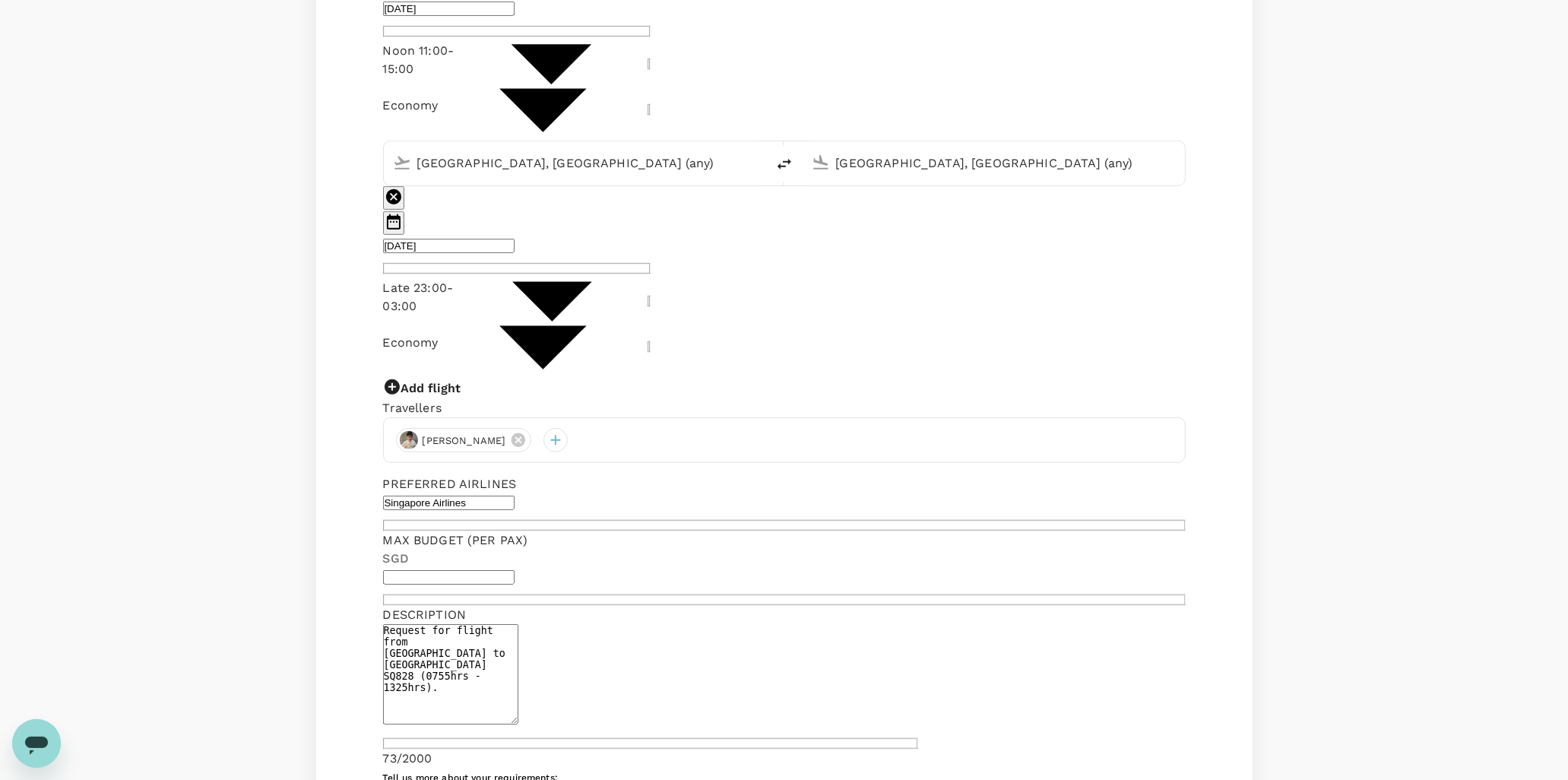
type textarea "Request for flight from Singapore to Shanghai SQ828 (0755hrs - 1325hrs)."
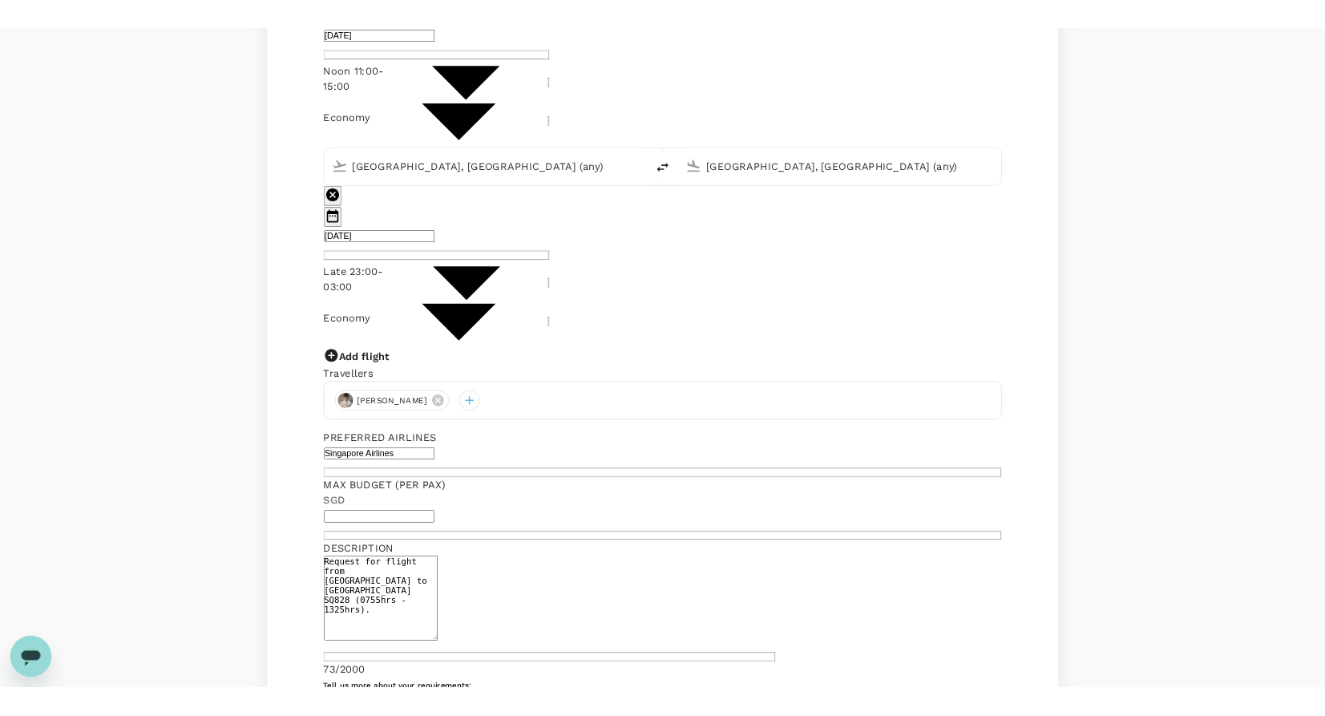
scroll to position [0, 0]
